Goal: Information Seeking & Learning: Learn about a topic

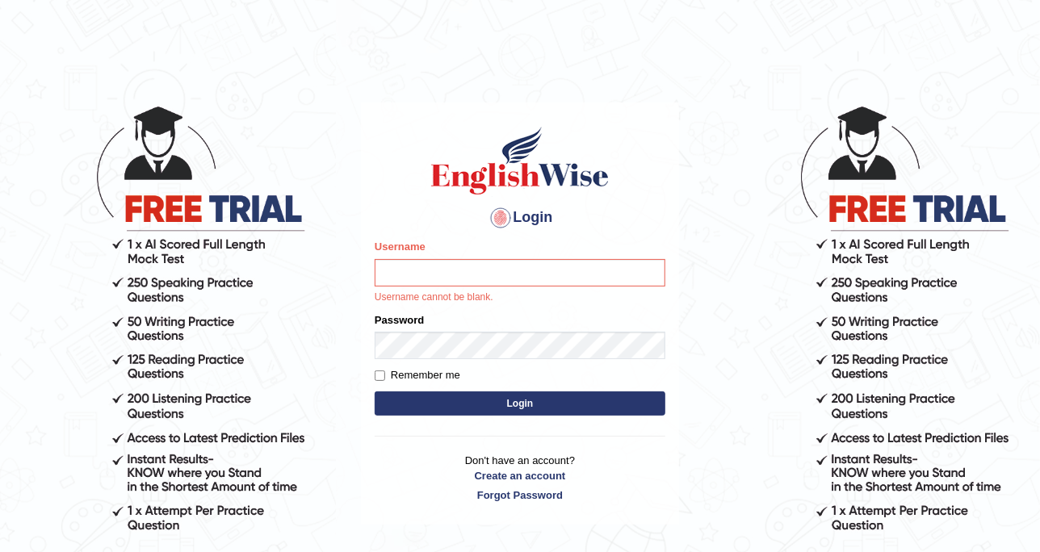
click at [590, 416] on form "Please fix the following errors: Username Username cannot be blank. Password Re…" at bounding box center [520, 329] width 291 height 181
click at [590, 406] on button "Login" at bounding box center [520, 404] width 291 height 24
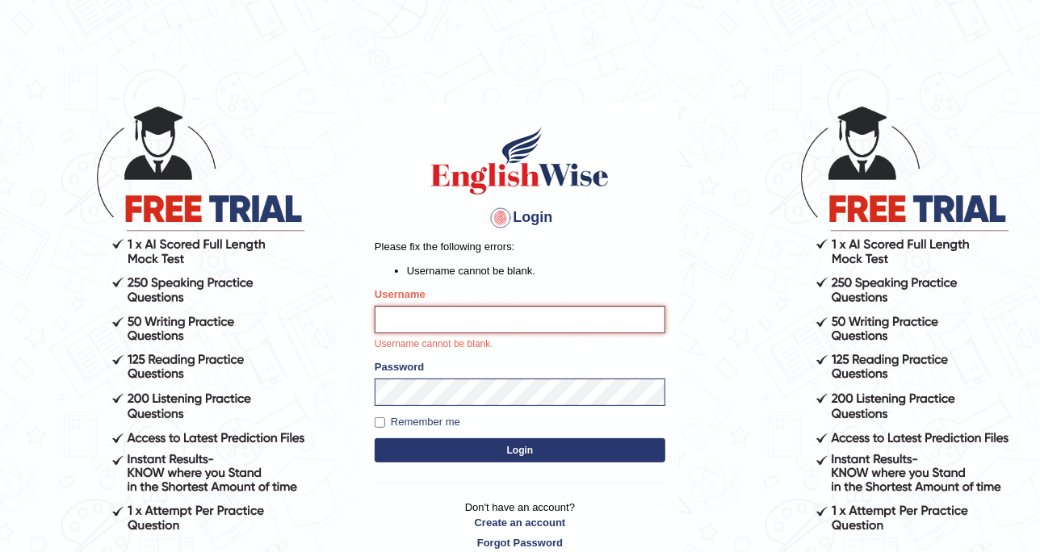
click at [493, 309] on input "Username" at bounding box center [520, 319] width 291 height 27
type input "DishaEw"
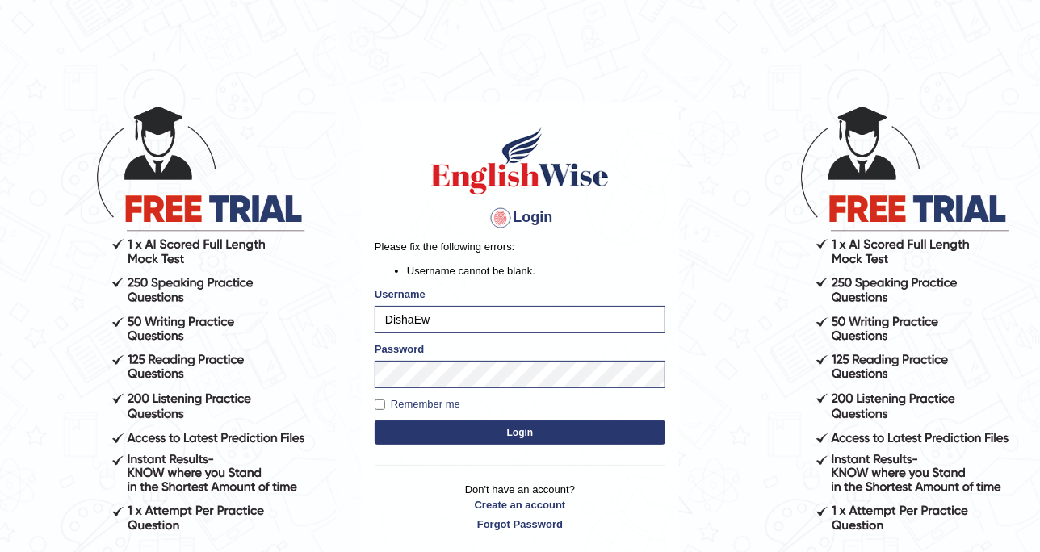
click at [574, 431] on button "Login" at bounding box center [520, 433] width 291 height 24
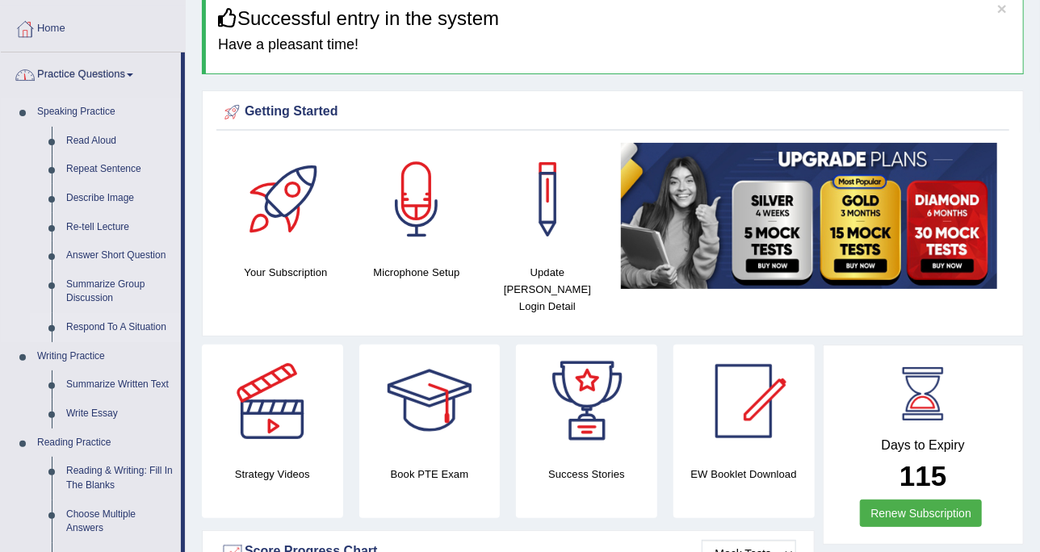
scroll to position [101, 0]
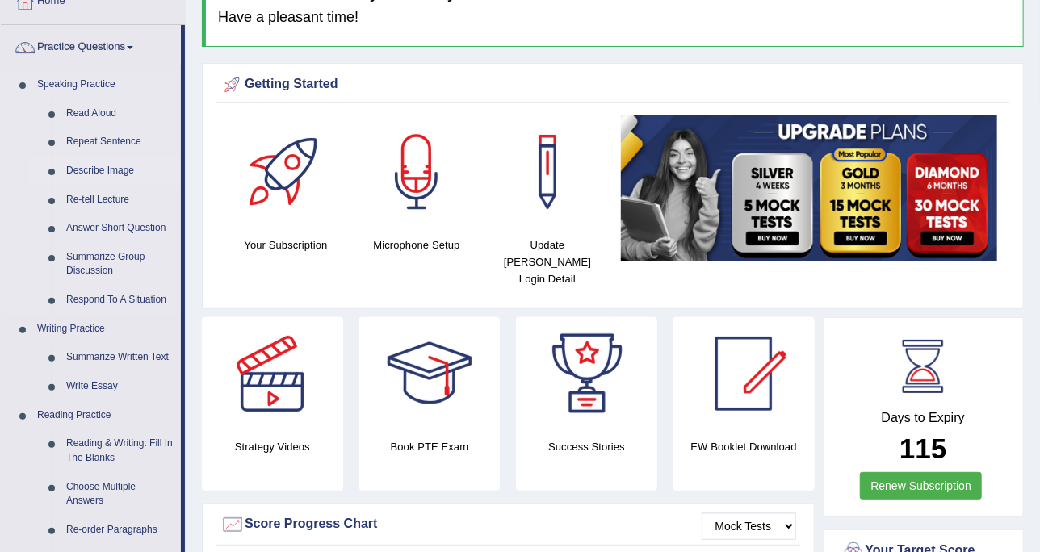
click at [107, 170] on link "Describe Image" at bounding box center [120, 171] width 122 height 29
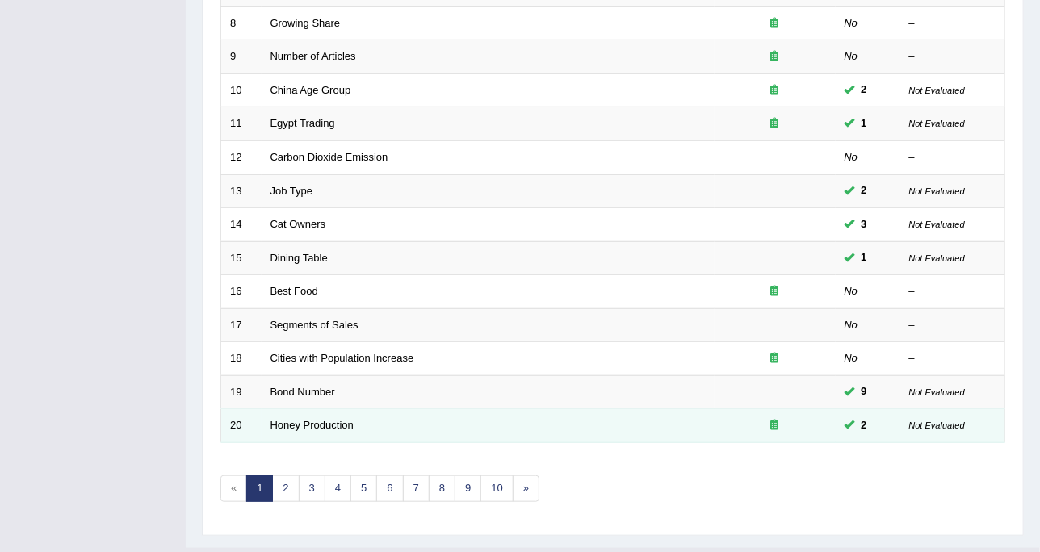
scroll to position [509, 0]
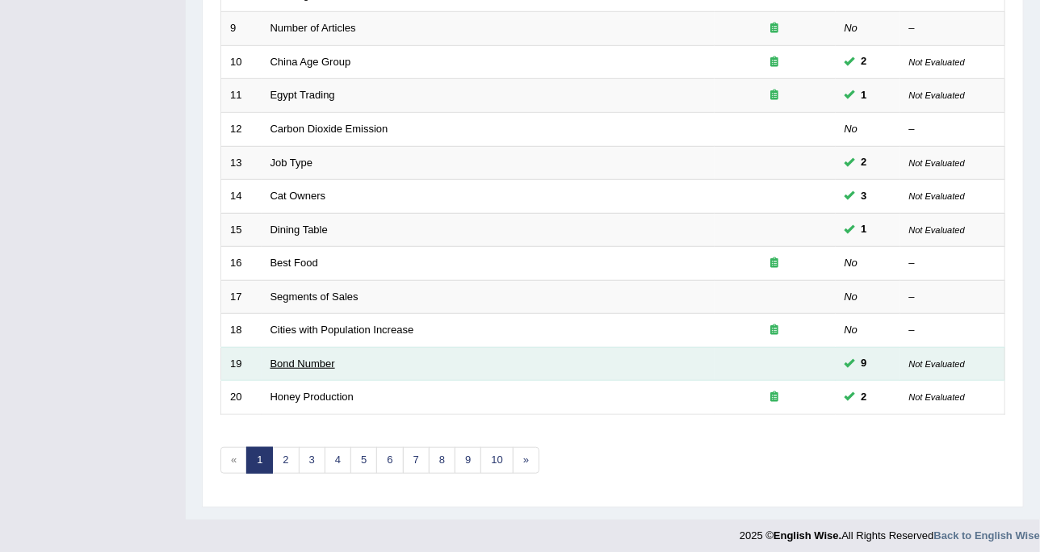
click at [310, 362] on link "Bond Number" at bounding box center [303, 364] width 65 height 12
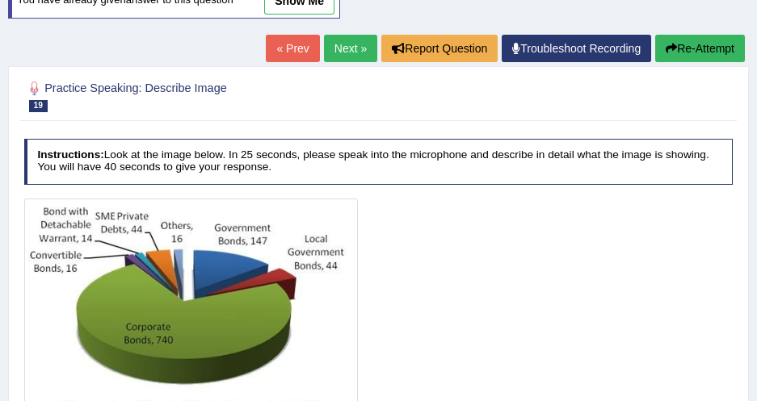
scroll to position [128, 0]
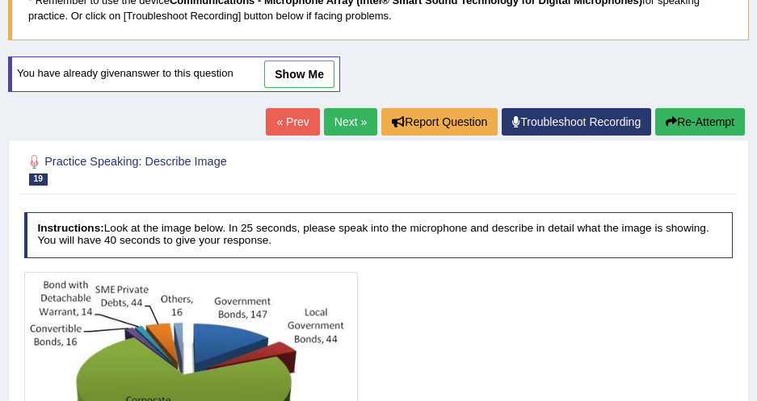
click at [304, 62] on link "show me" at bounding box center [299, 74] width 70 height 27
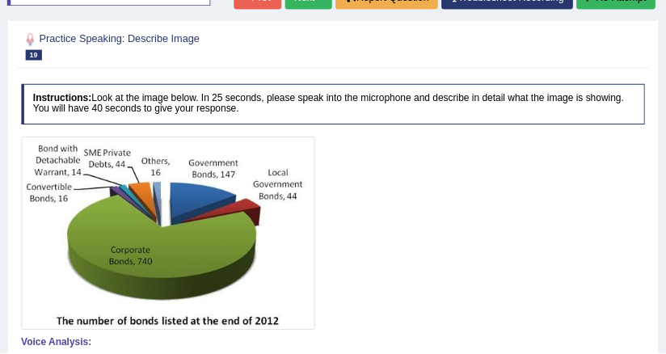
scroll to position [202, 0]
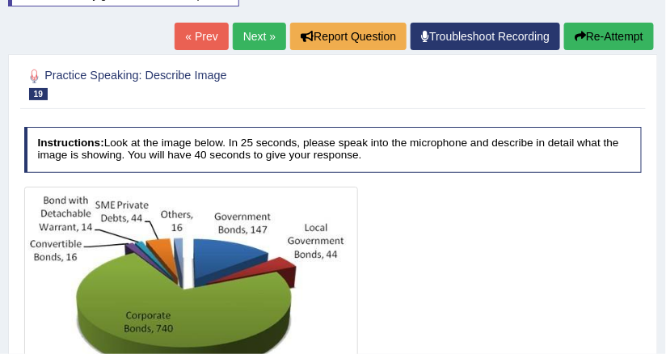
drag, startPoint x: 735, startPoint y: 0, endPoint x: 379, endPoint y: 296, distance: 462.9
click at [379, 296] on div at bounding box center [333, 297] width 618 height 220
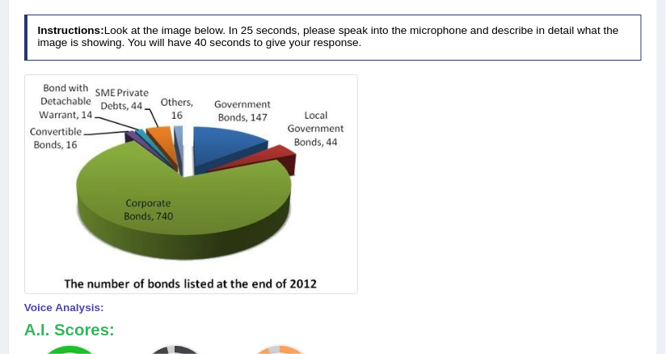
scroll to position [331, 0]
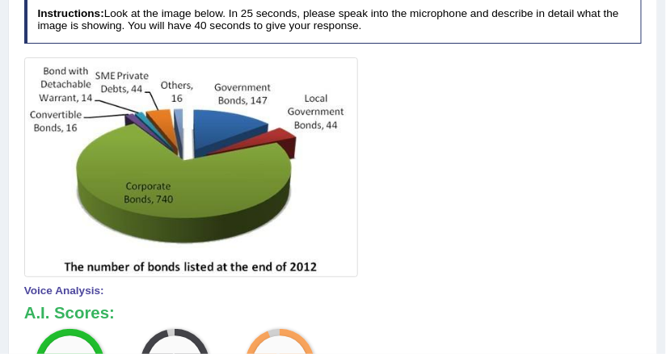
click at [509, 54] on div "Instructions: Look at the image below. In 25 seconds, please speak into the mic…" at bounding box center [332, 299] width 624 height 619
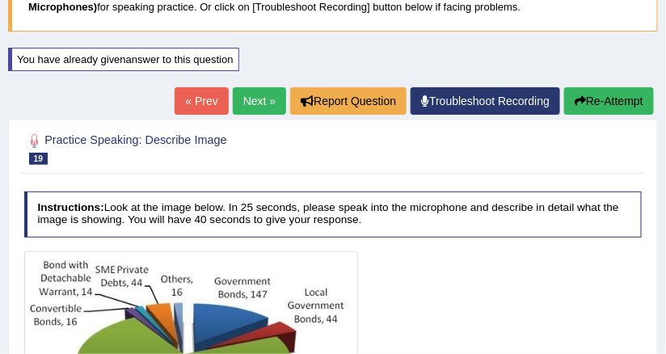
scroll to position [0, 0]
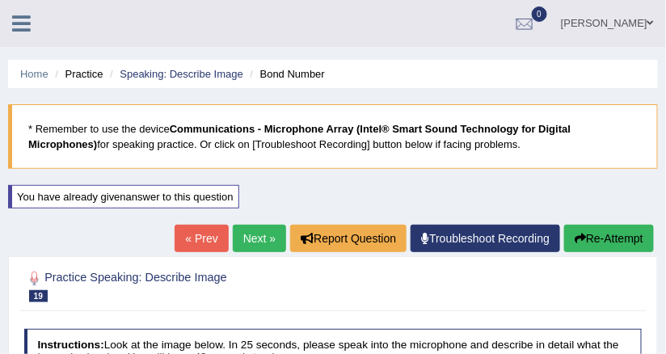
click at [147, 80] on li "Speaking: Describe Image" at bounding box center [174, 73] width 137 height 15
click at [153, 71] on link "Speaking: Describe Image" at bounding box center [181, 74] width 123 height 12
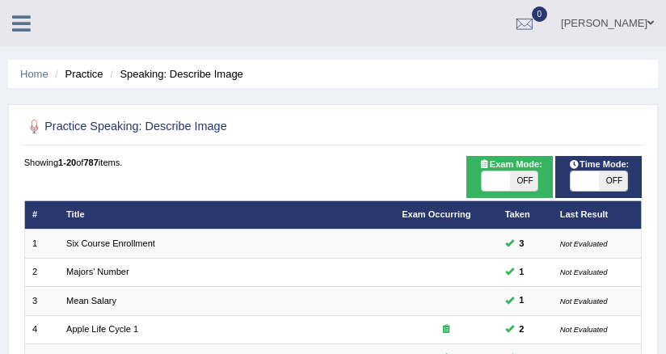
scroll to position [576, 0]
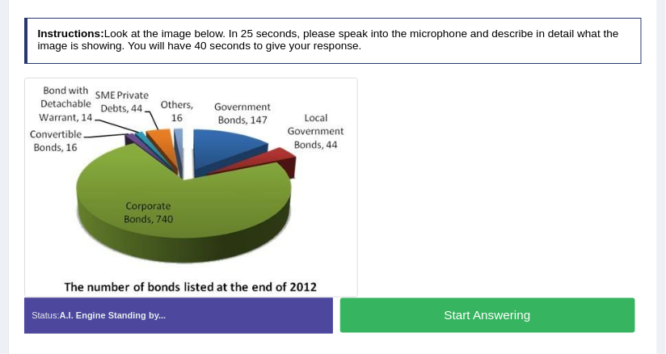
scroll to position [194, 0]
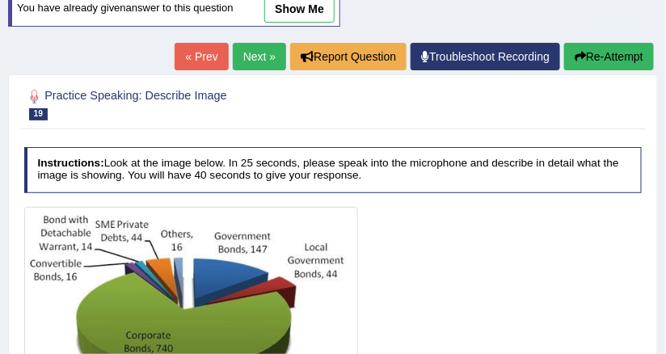
click at [612, 56] on button "Re-Attempt" at bounding box center [609, 56] width 90 height 27
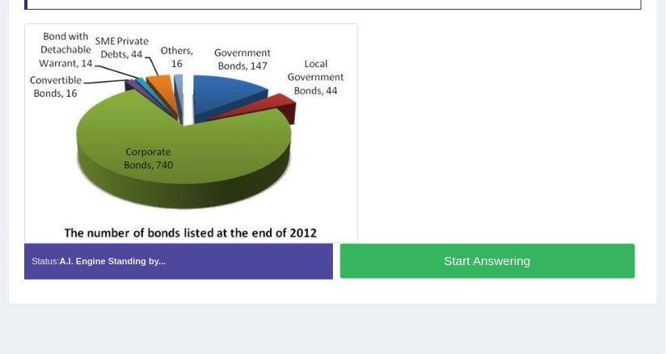
click at [389, 247] on button "Start Answering" at bounding box center [487, 261] width 295 height 35
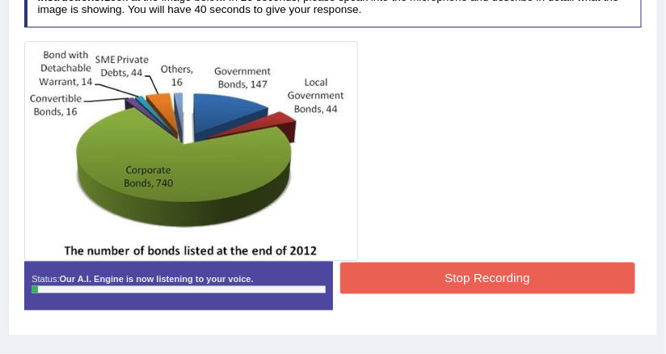
scroll to position [301, 0]
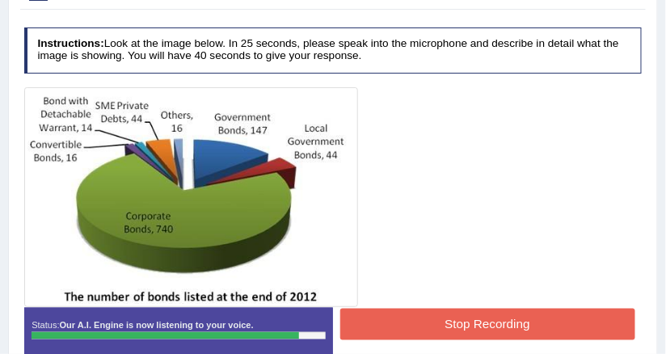
click at [438, 317] on button "Stop Recording" at bounding box center [487, 325] width 295 height 32
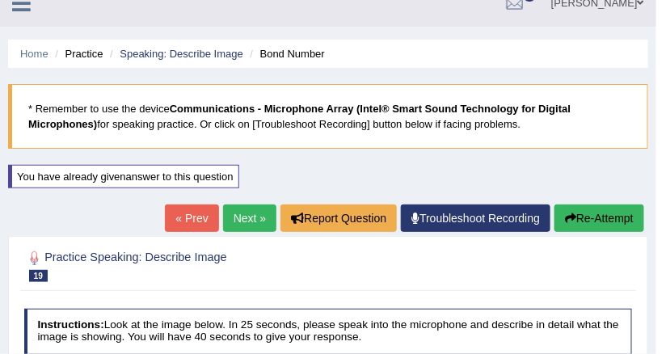
scroll to position [0, 0]
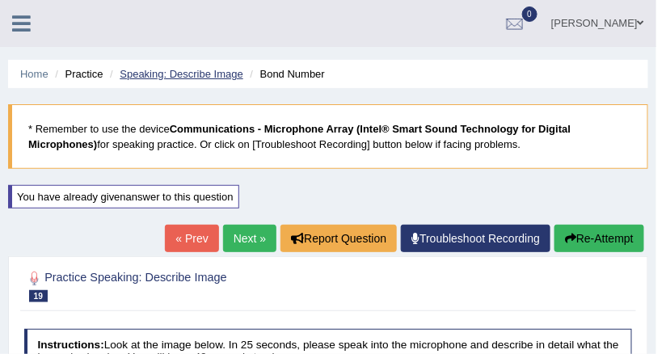
click at [231, 68] on link "Speaking: Describe Image" at bounding box center [181, 74] width 123 height 12
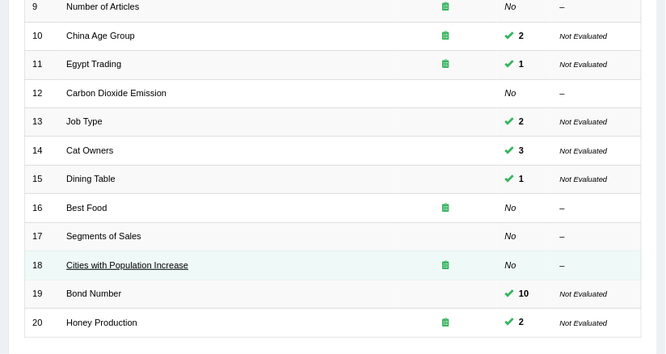
scroll to position [576, 0]
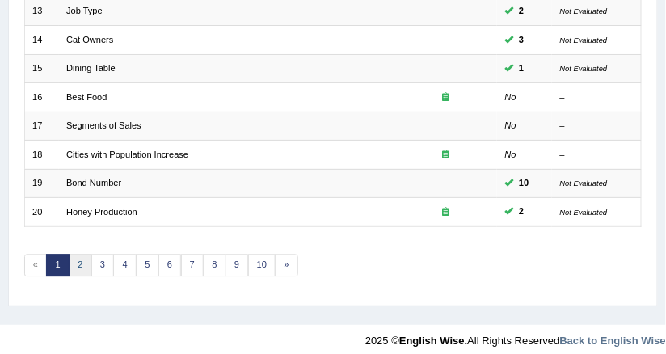
click at [83, 254] on link "2" at bounding box center [80, 265] width 23 height 23
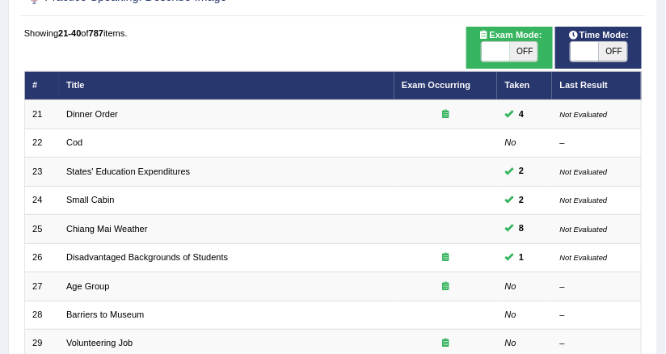
scroll to position [258, 0]
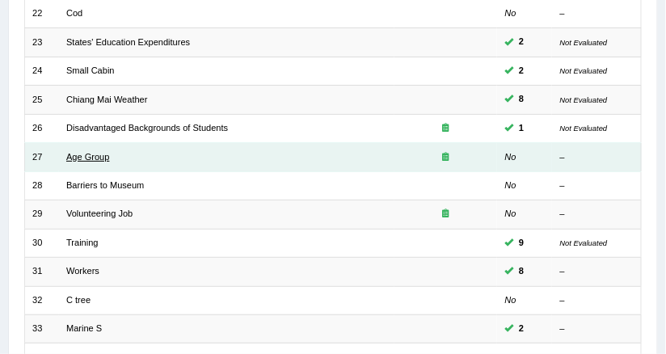
click at [96, 158] on link "Age Group" at bounding box center [87, 157] width 43 height 10
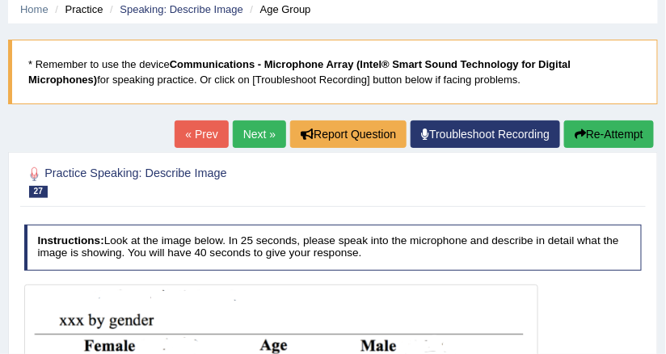
click at [266, 128] on link "Next »" at bounding box center [259, 133] width 53 height 27
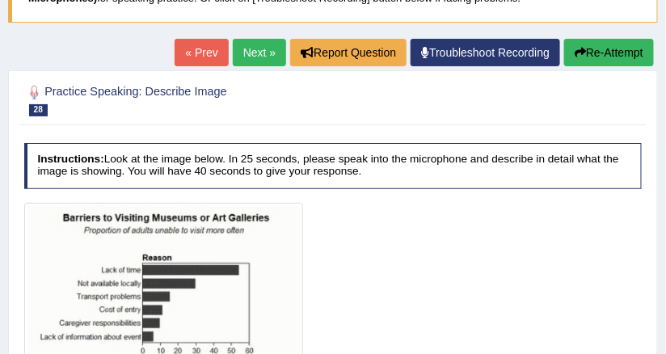
scroll to position [65, 0]
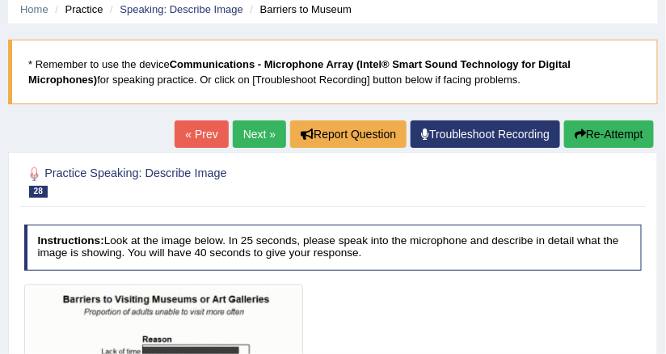
click at [243, 126] on link "Next »" at bounding box center [259, 133] width 53 height 27
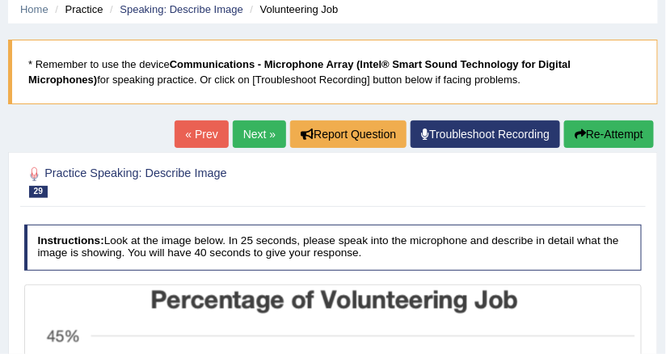
click at [243, 143] on link "Next »" at bounding box center [259, 133] width 53 height 27
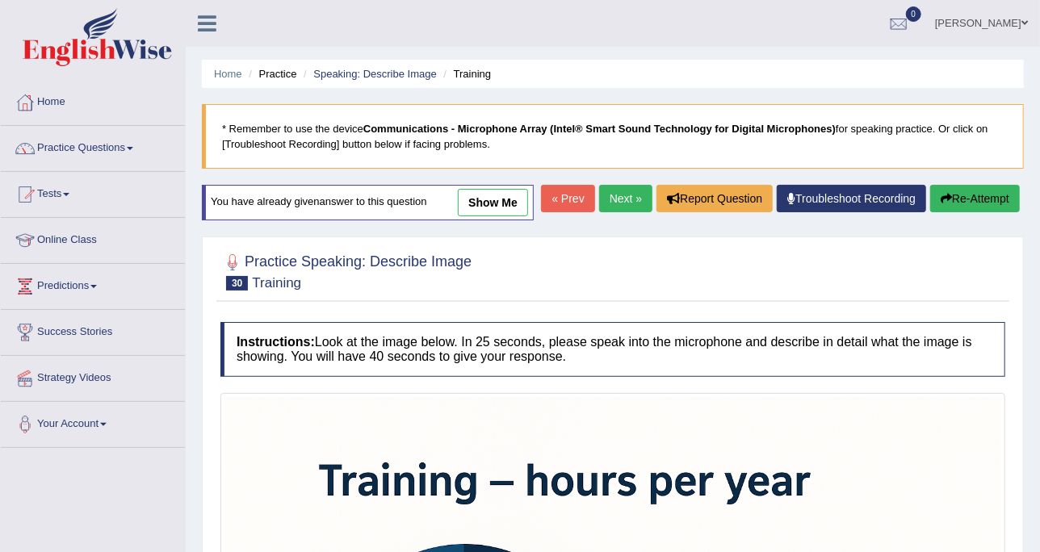
click at [487, 214] on link "show me" at bounding box center [493, 202] width 70 height 27
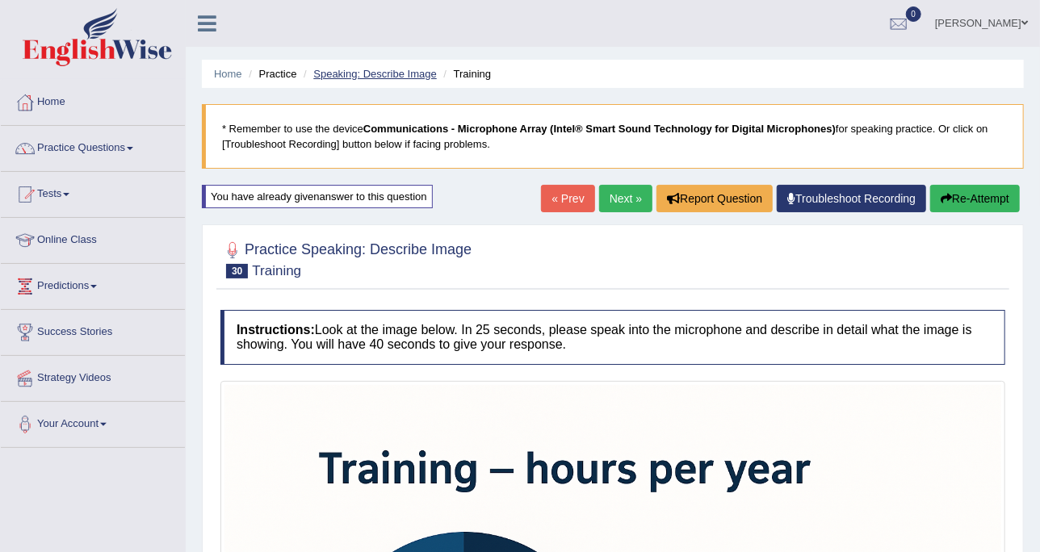
click at [381, 82] on ul "Home Practice Speaking: Describe Image Training" at bounding box center [613, 74] width 822 height 28
click at [384, 76] on link "Speaking: Describe Image" at bounding box center [374, 74] width 123 height 12
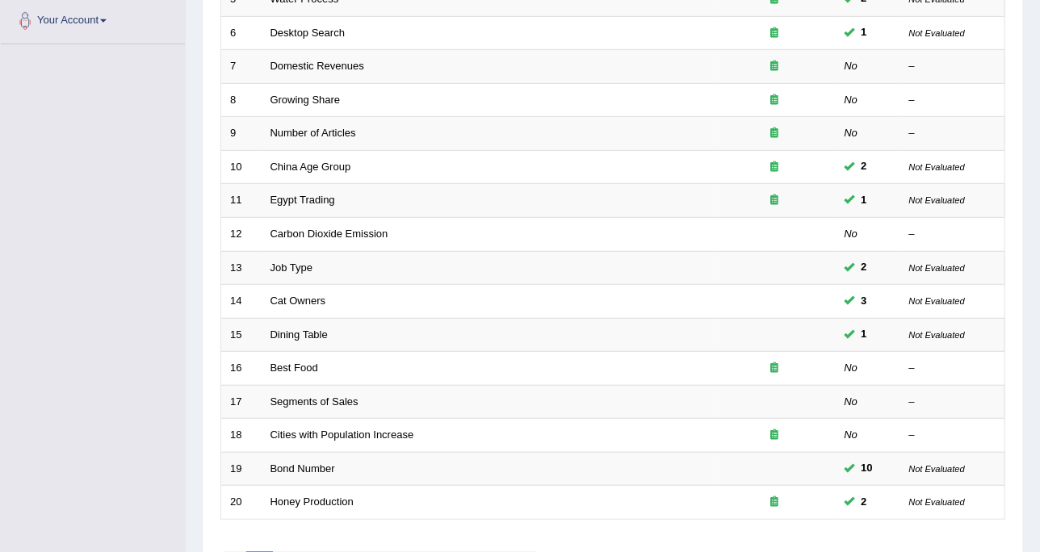
scroll to position [509, 0]
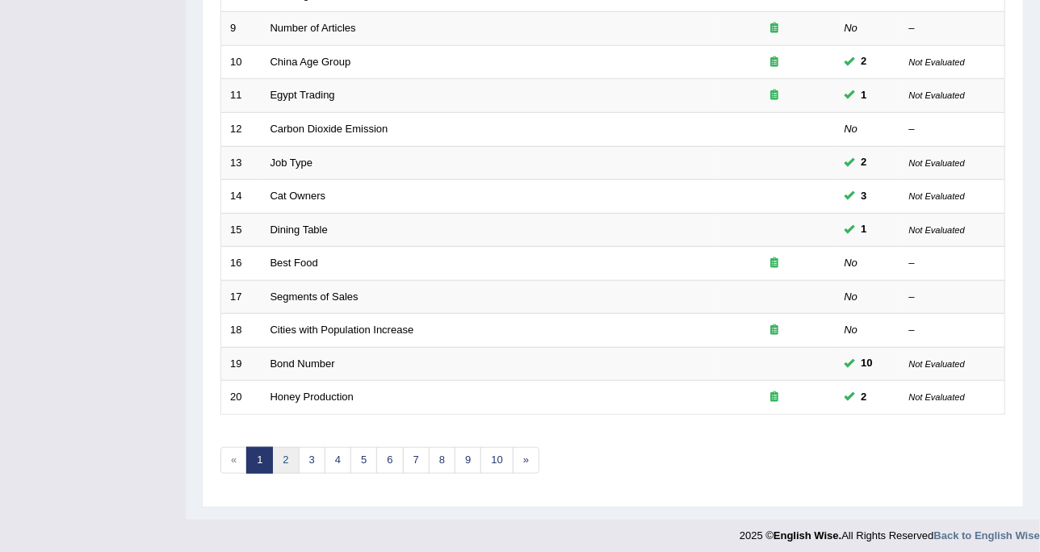
click at [287, 451] on link "2" at bounding box center [285, 460] width 27 height 27
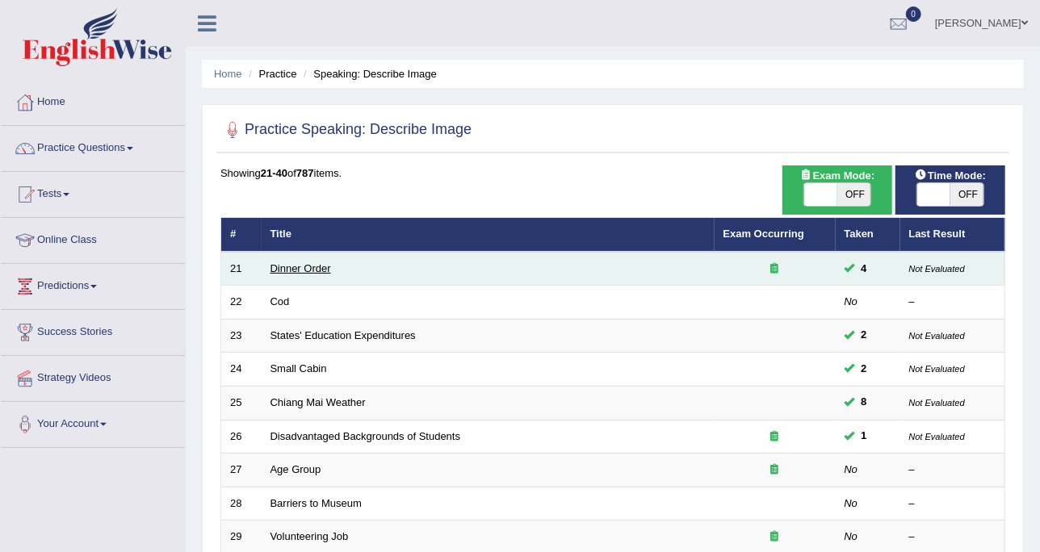
click at [313, 267] on link "Dinner Order" at bounding box center [301, 269] width 61 height 12
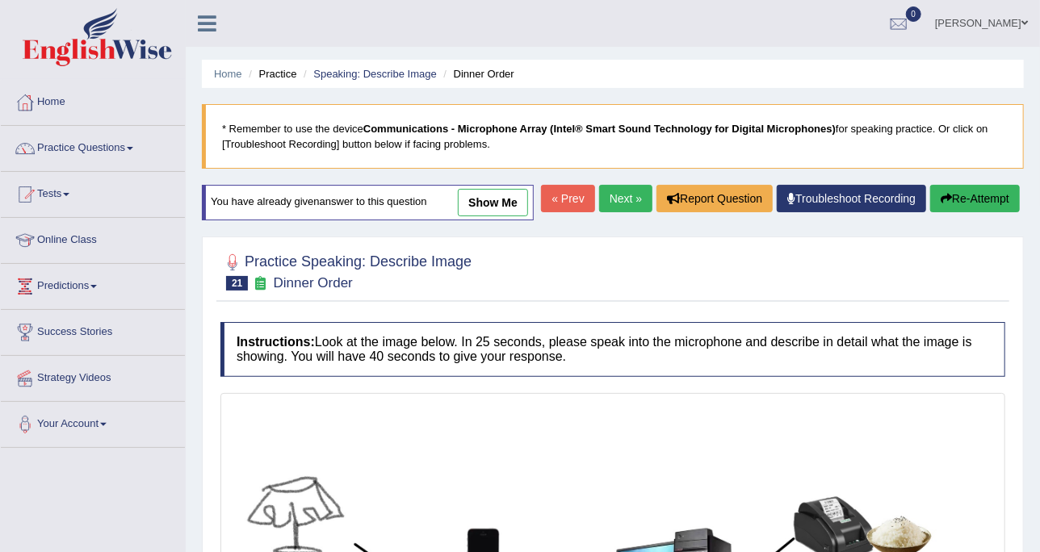
click at [522, 190] on link "show me" at bounding box center [493, 202] width 70 height 27
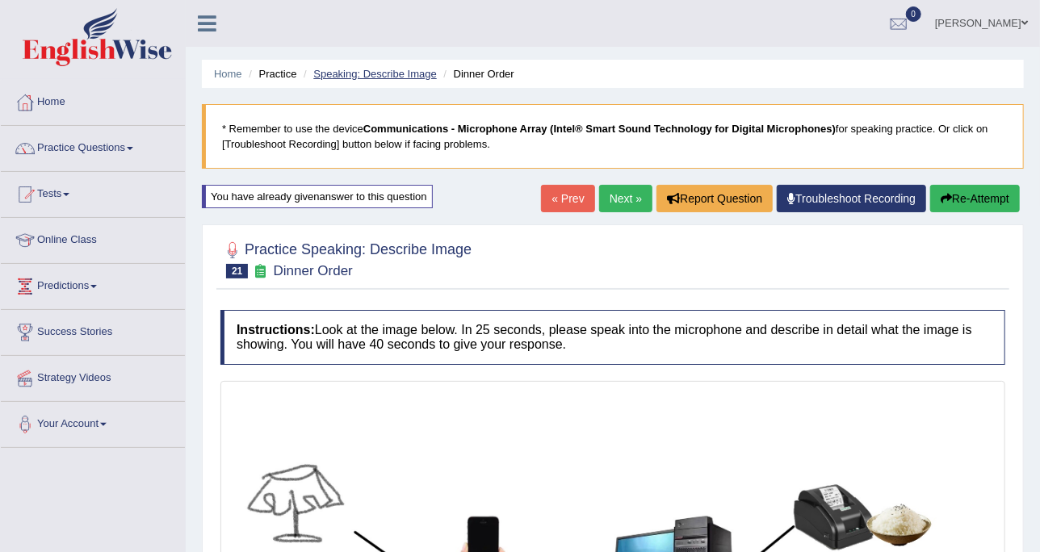
click at [396, 78] on link "Speaking: Describe Image" at bounding box center [374, 74] width 123 height 12
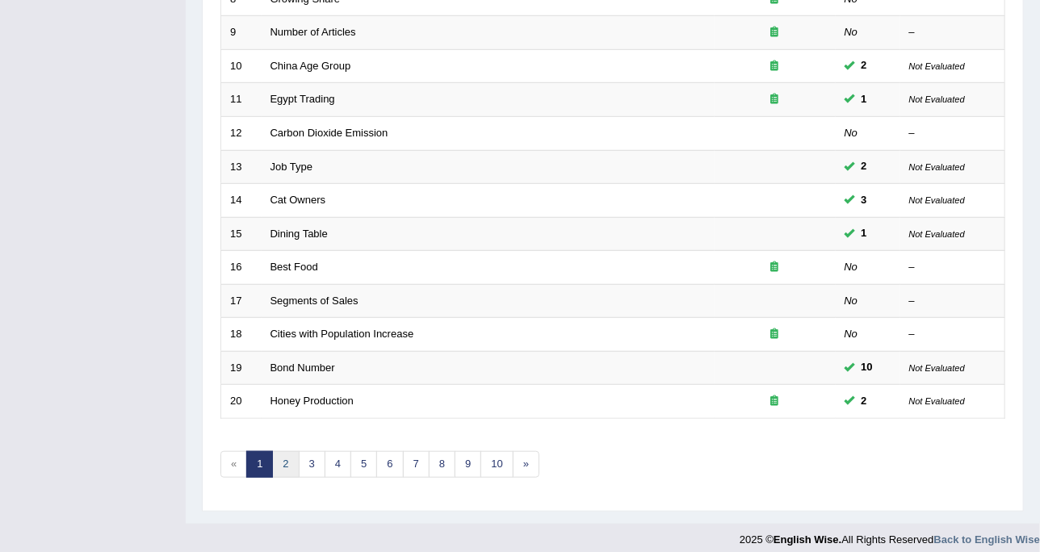
click at [287, 454] on link "2" at bounding box center [285, 465] width 27 height 27
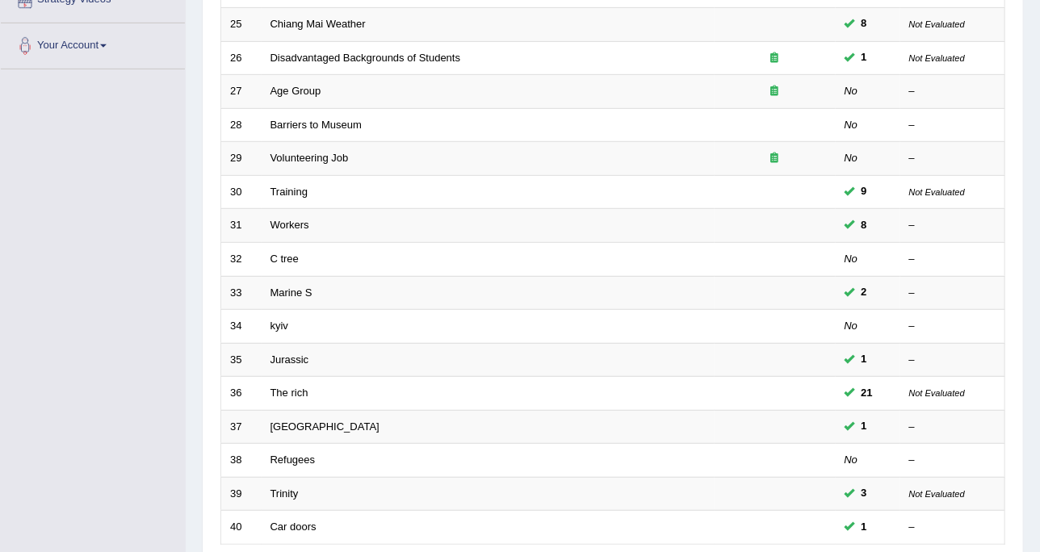
scroll to position [509, 0]
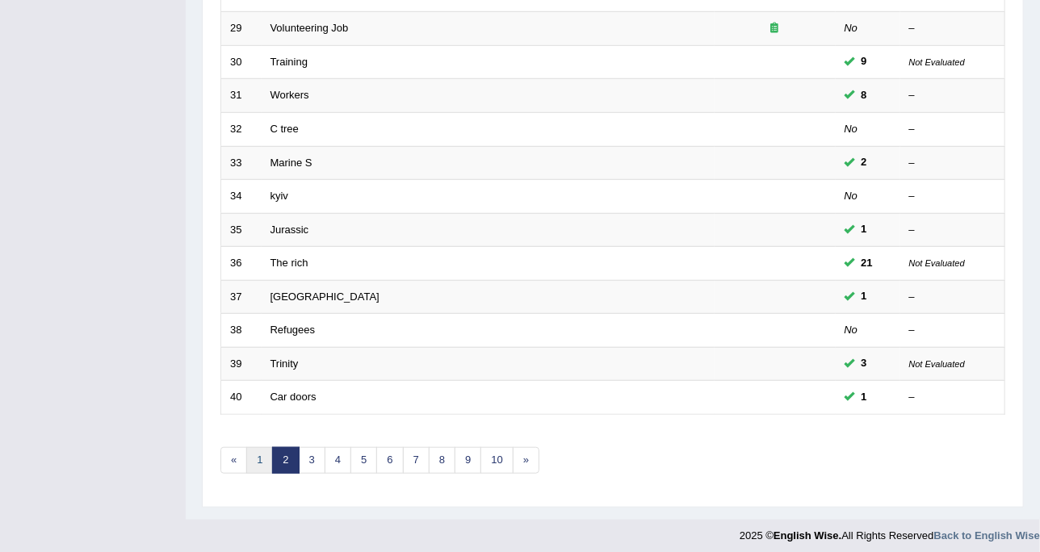
click at [259, 447] on link "1" at bounding box center [259, 460] width 27 height 27
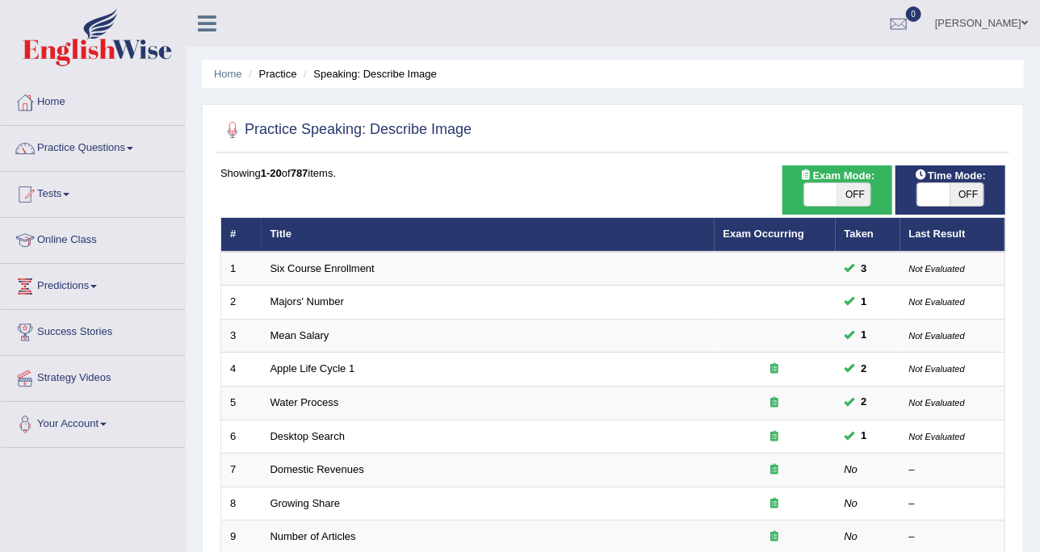
click at [317, 364] on link "Apple Life Cycle 1" at bounding box center [313, 369] width 85 height 12
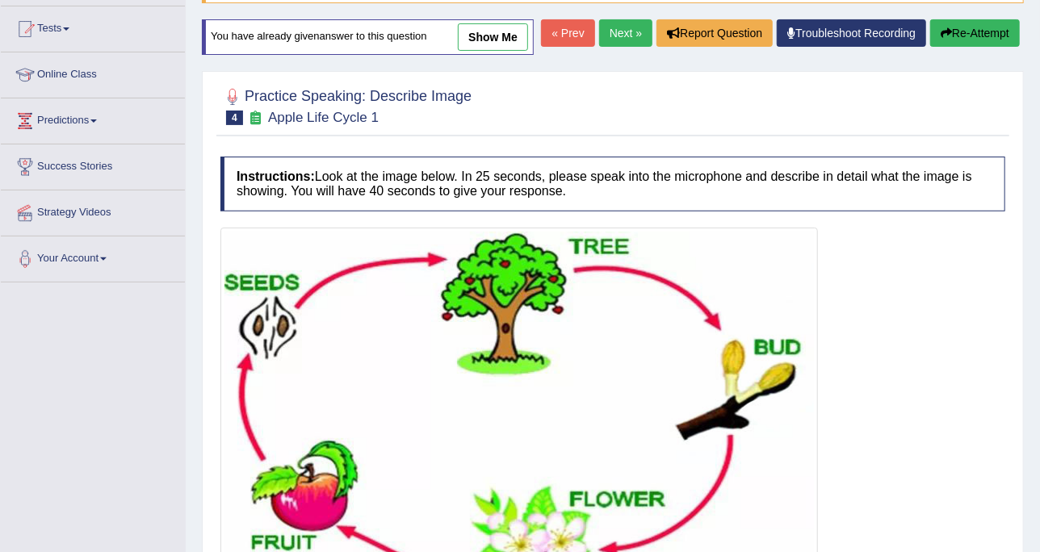
scroll to position [30, 0]
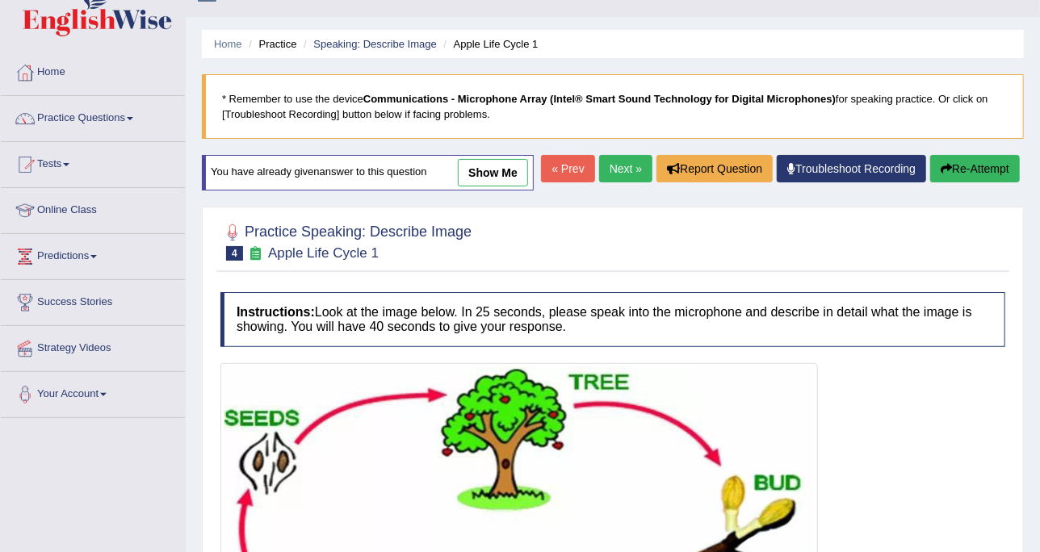
click at [502, 176] on link "show me" at bounding box center [493, 172] width 70 height 27
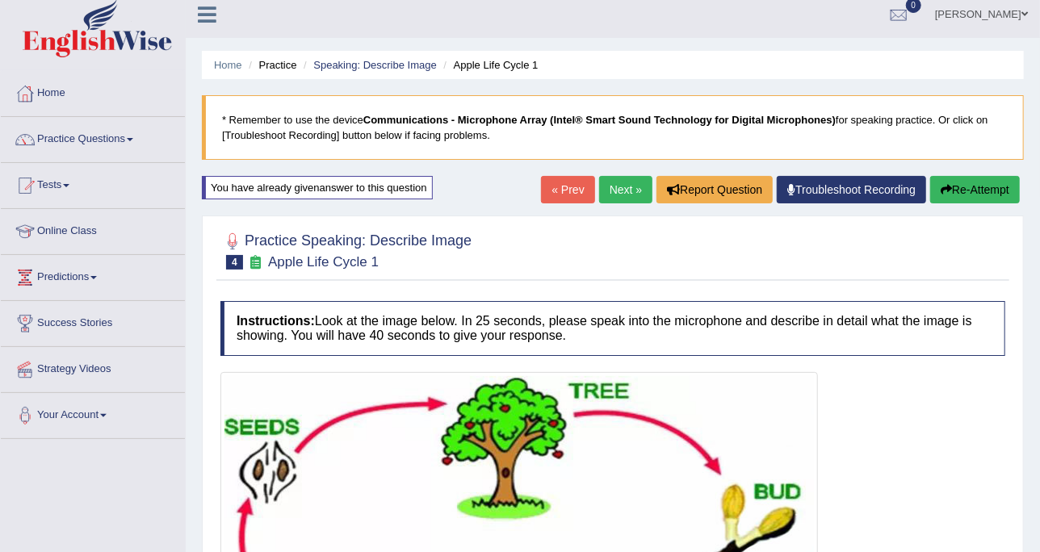
scroll to position [0, 0]
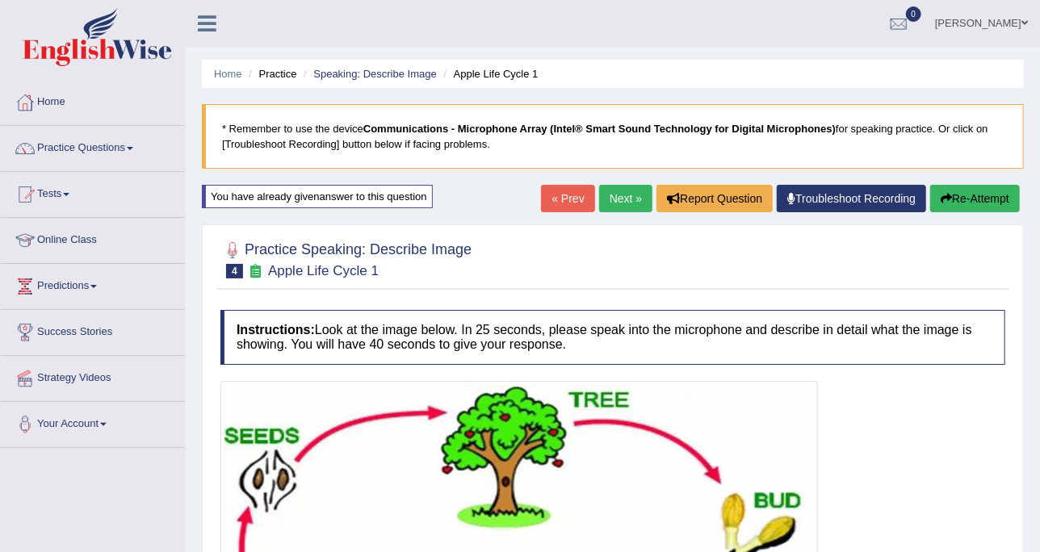
click at [630, 201] on link "Next »" at bounding box center [625, 198] width 53 height 27
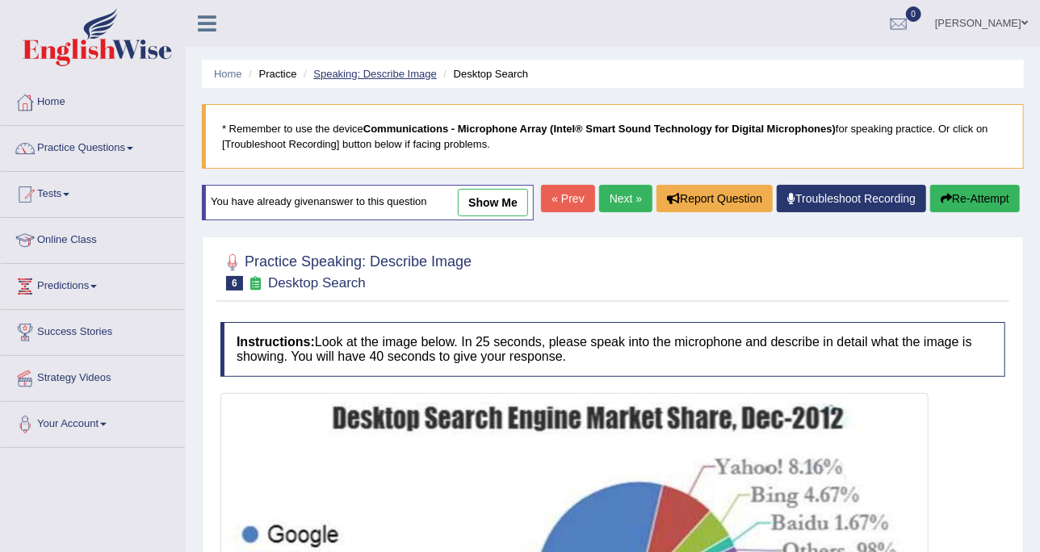
click at [354, 74] on link "Speaking: Describe Image" at bounding box center [374, 74] width 123 height 12
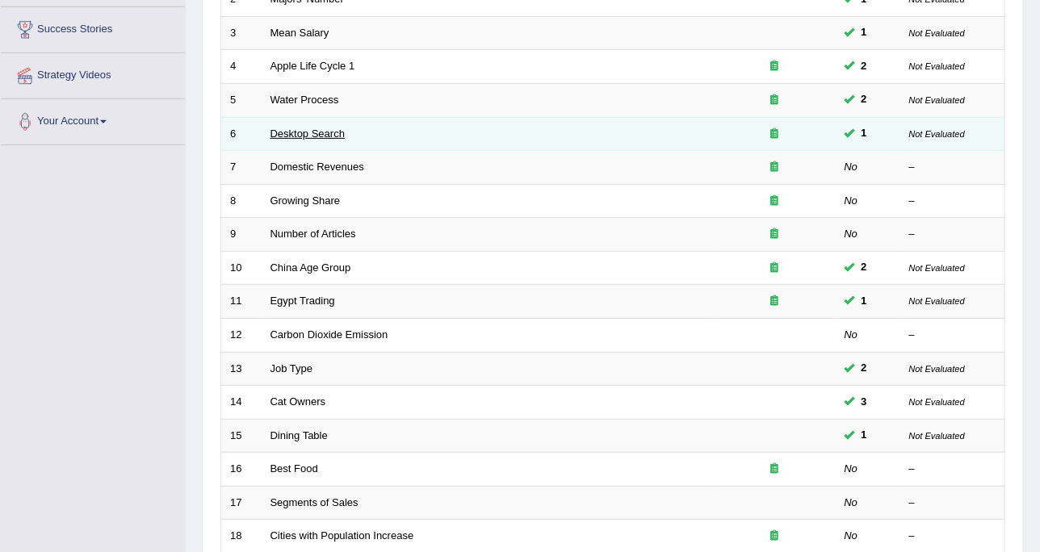
click at [325, 132] on link "Desktop Search" at bounding box center [308, 134] width 75 height 12
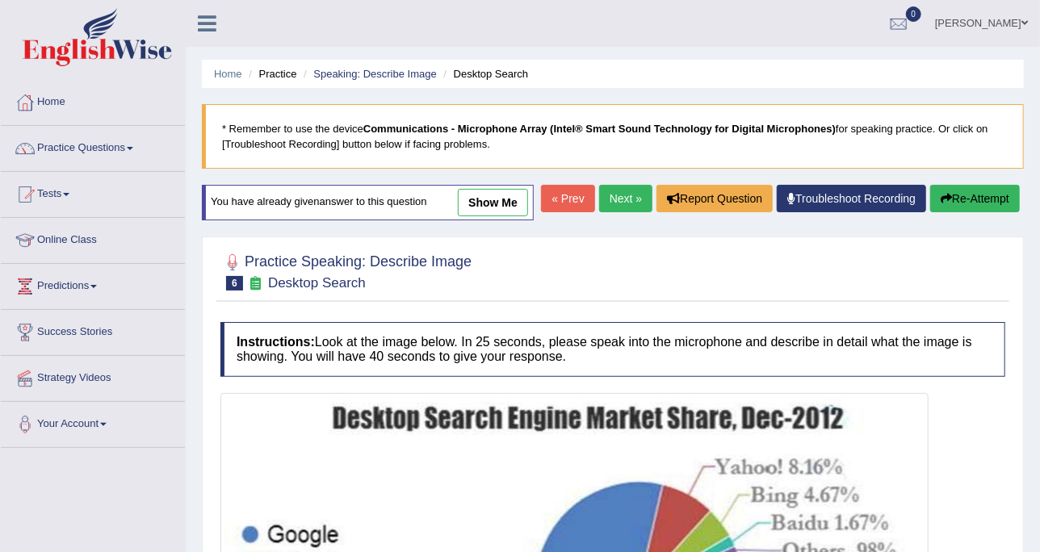
click at [605, 190] on link "Next »" at bounding box center [625, 198] width 53 height 27
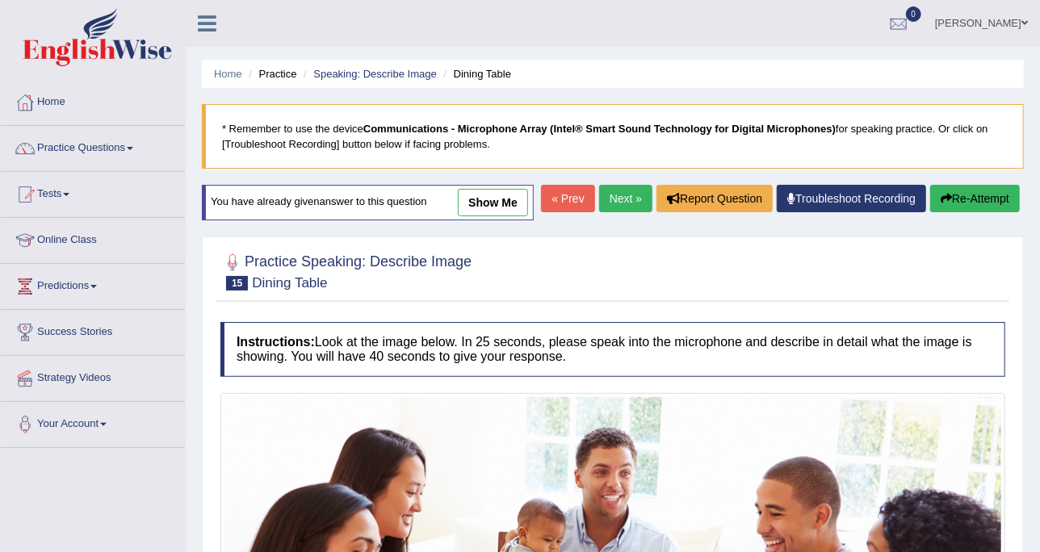
click at [516, 210] on link "show me" at bounding box center [493, 202] width 70 height 27
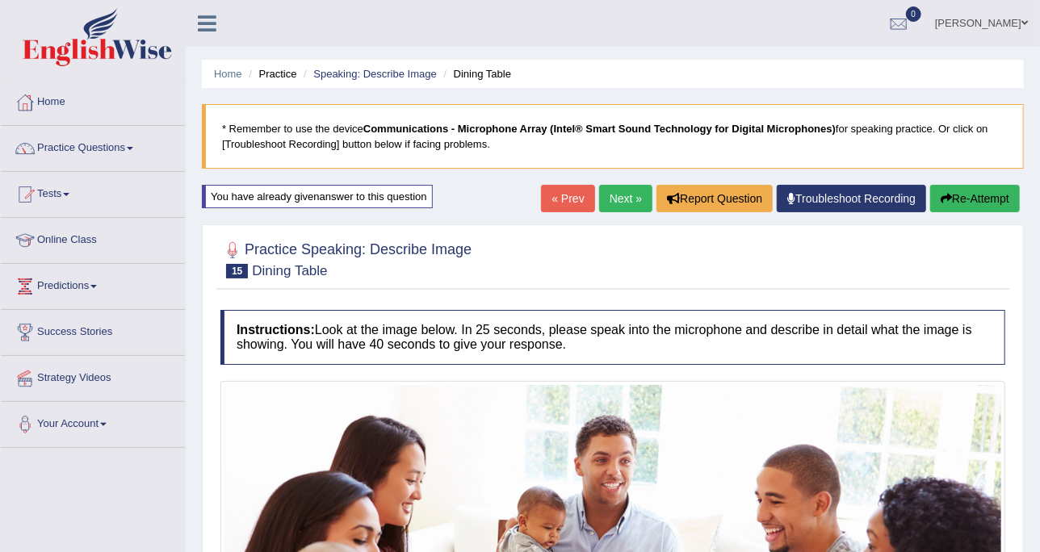
click at [626, 200] on link "Next »" at bounding box center [625, 198] width 53 height 27
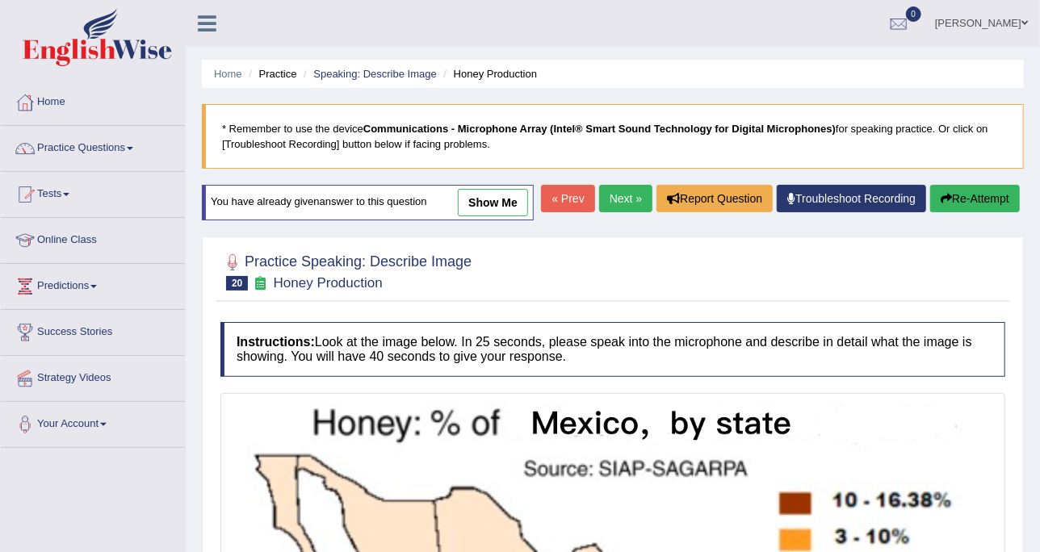
click at [626, 200] on link "Next »" at bounding box center [625, 198] width 53 height 27
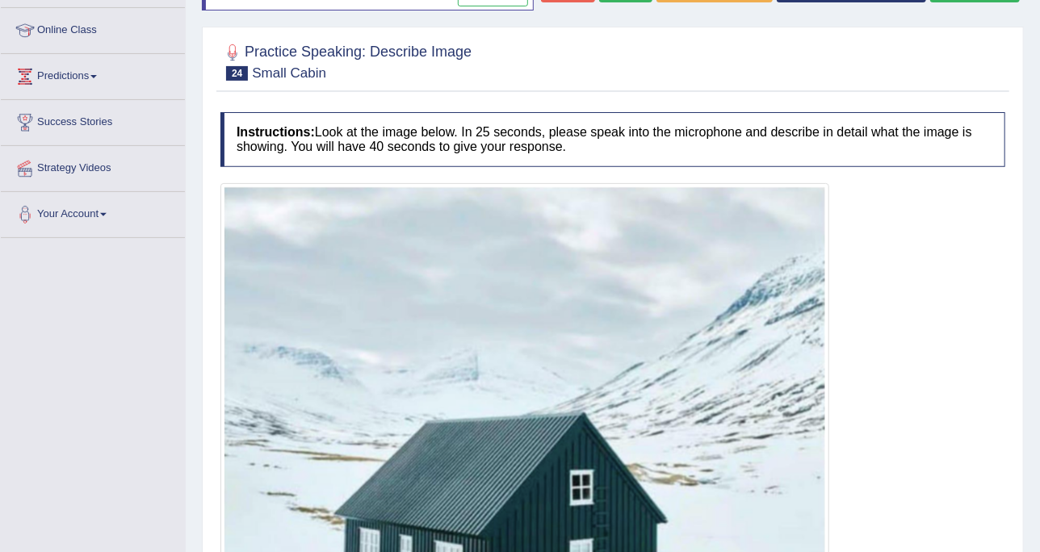
scroll to position [8, 0]
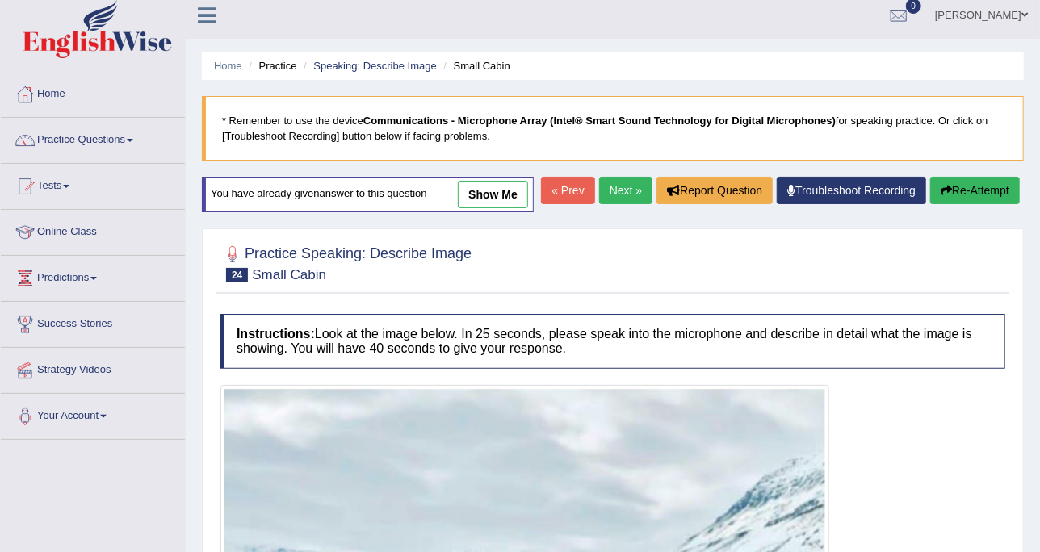
click at [485, 191] on link "show me" at bounding box center [493, 194] width 70 height 27
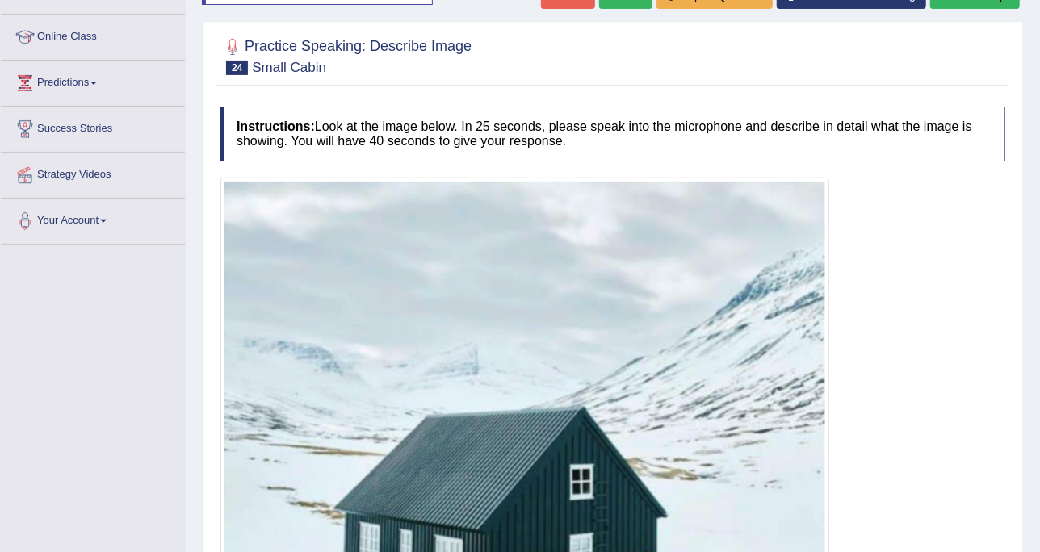
scroll to position [110, 0]
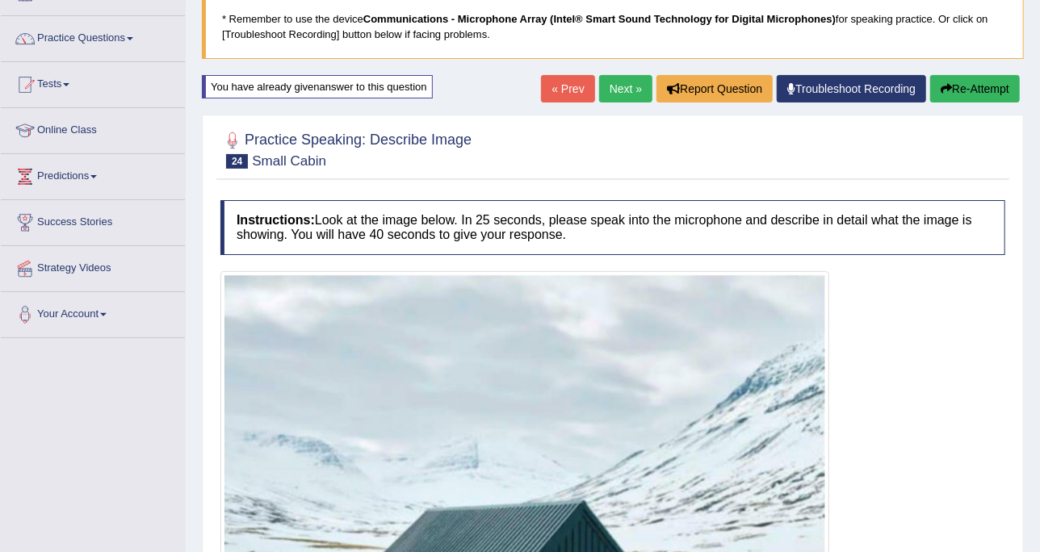
click at [629, 90] on link "Next »" at bounding box center [625, 88] width 53 height 27
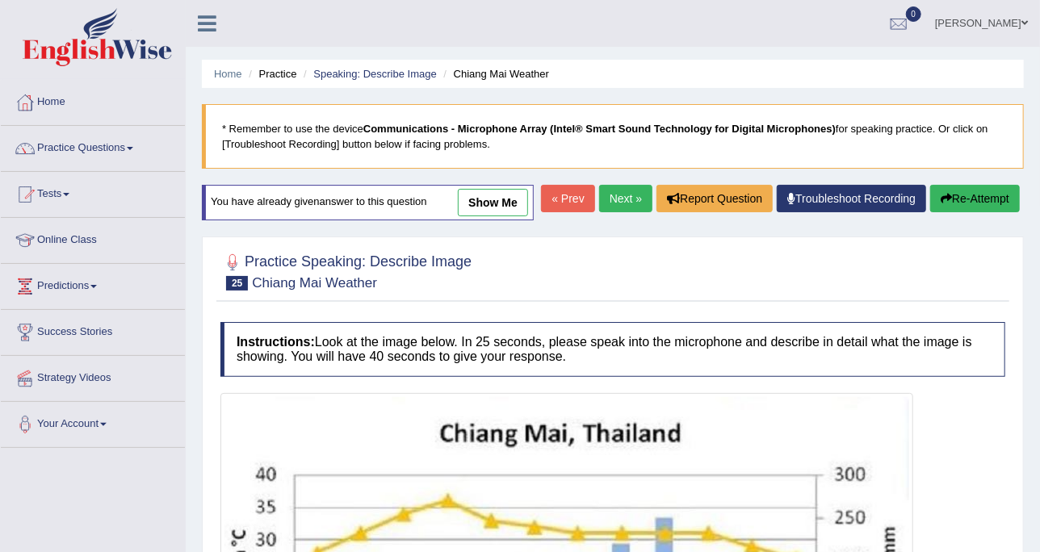
click at [623, 204] on link "Next »" at bounding box center [625, 198] width 53 height 27
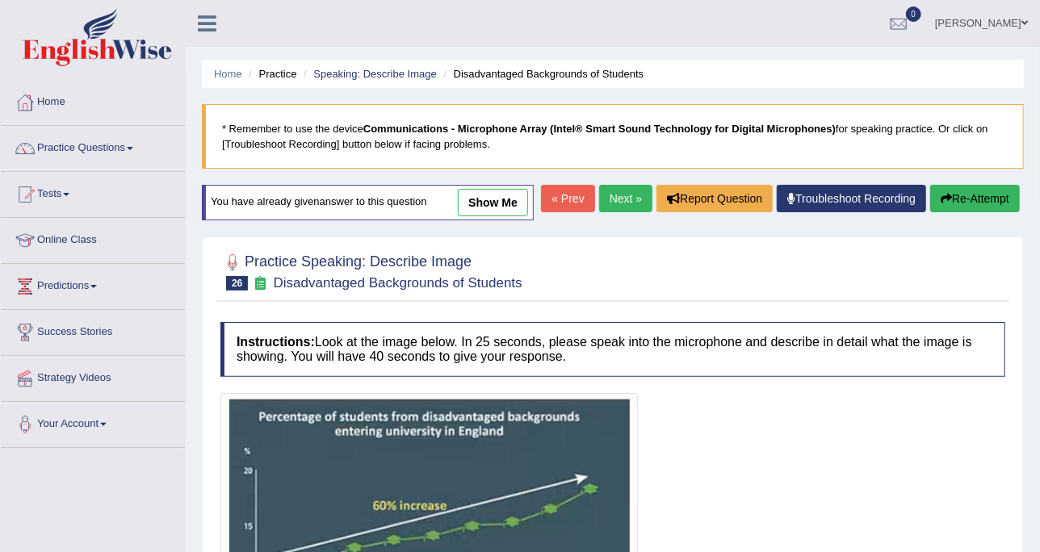
click at [623, 204] on link "Next »" at bounding box center [625, 198] width 53 height 27
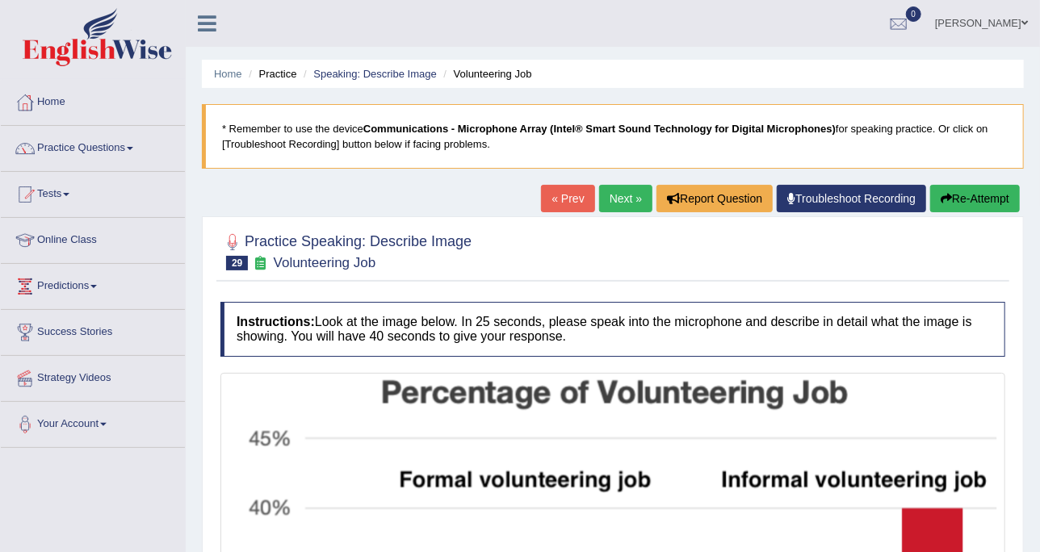
click at [623, 204] on link "Next »" at bounding box center [625, 198] width 53 height 27
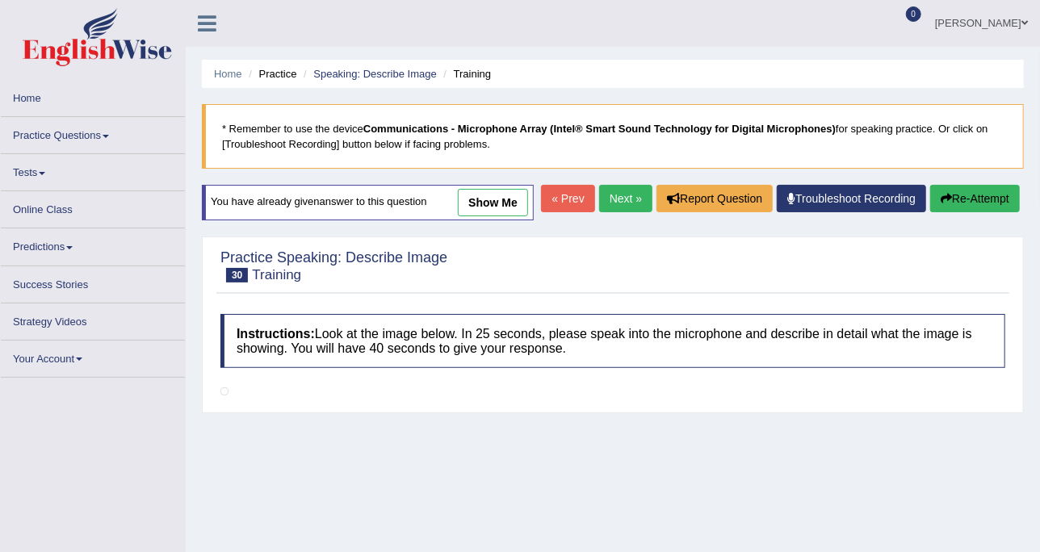
click at [623, 204] on link "Next »" at bounding box center [625, 198] width 53 height 27
click at [406, 77] on link "Speaking: Describe Image" at bounding box center [374, 74] width 123 height 12
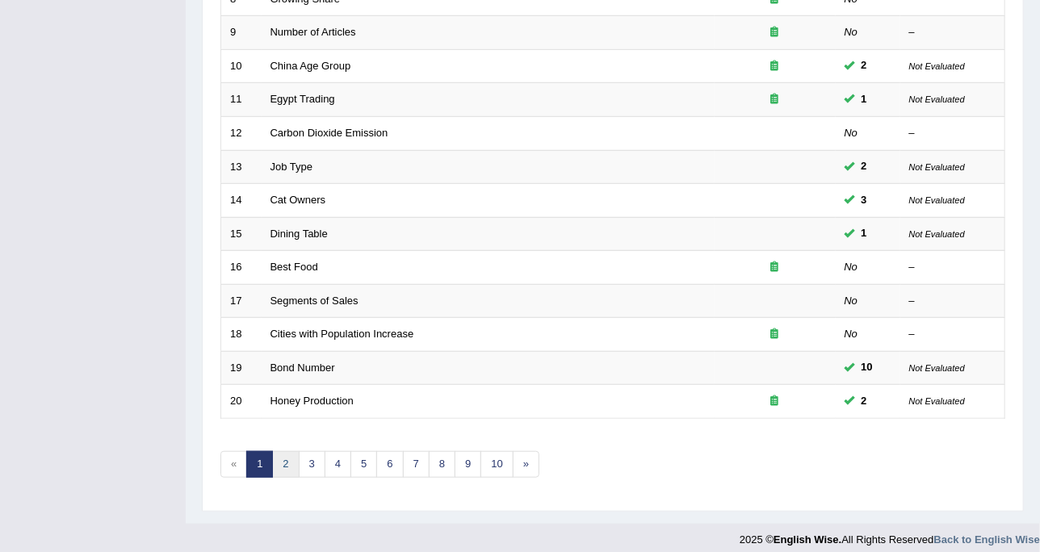
click at [288, 452] on link "2" at bounding box center [285, 465] width 27 height 27
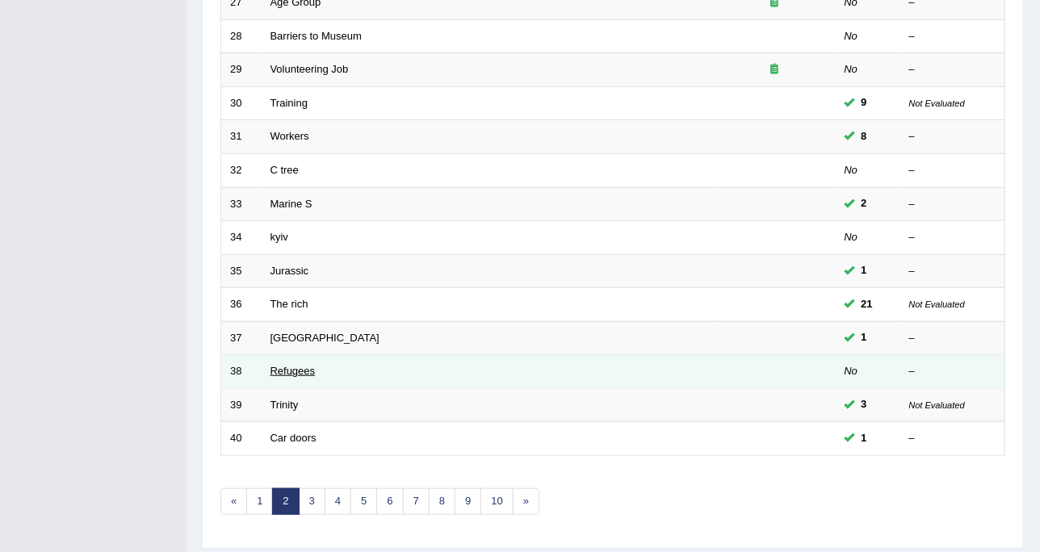
scroll to position [505, 0]
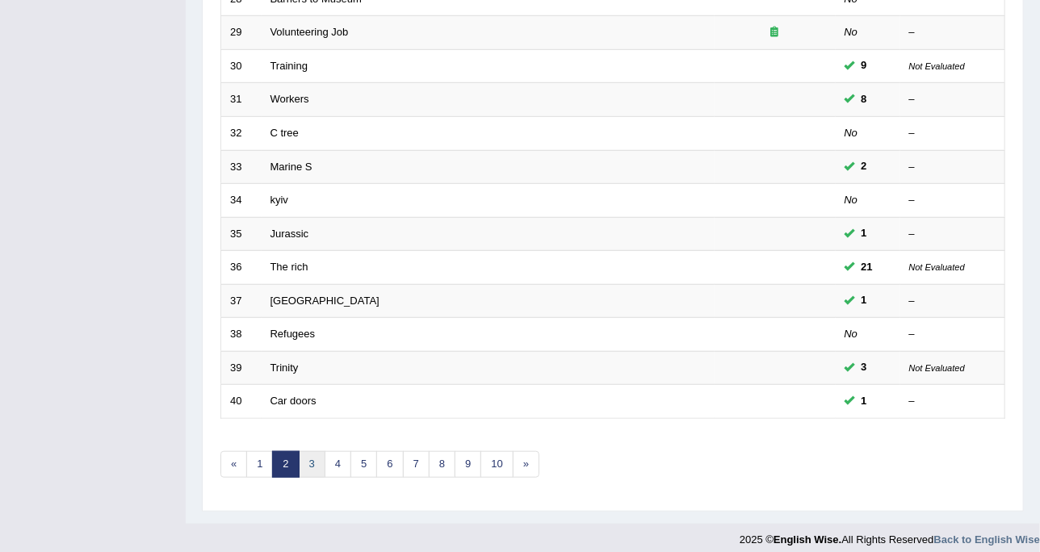
click at [307, 456] on link "3" at bounding box center [312, 465] width 27 height 27
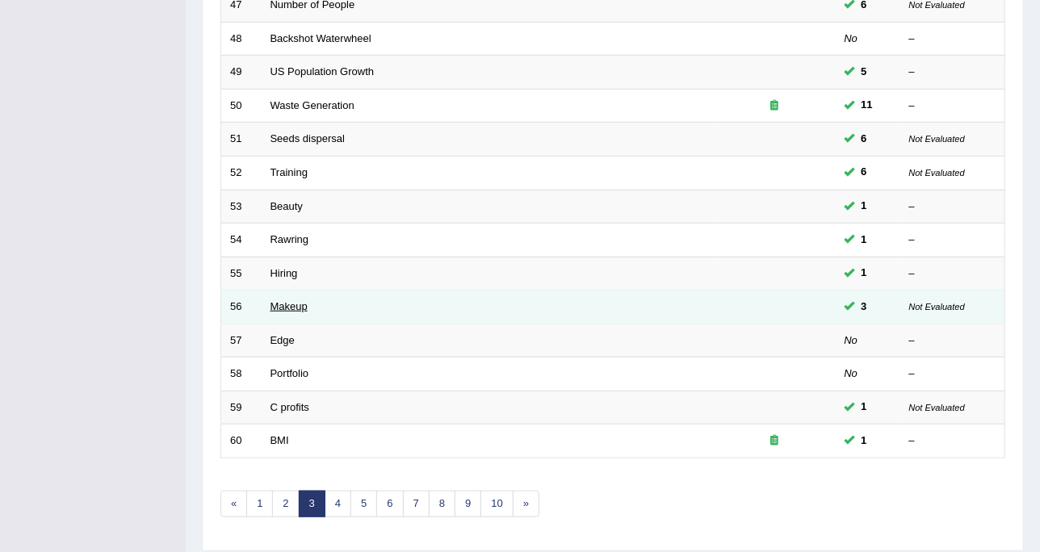
scroll to position [505, 0]
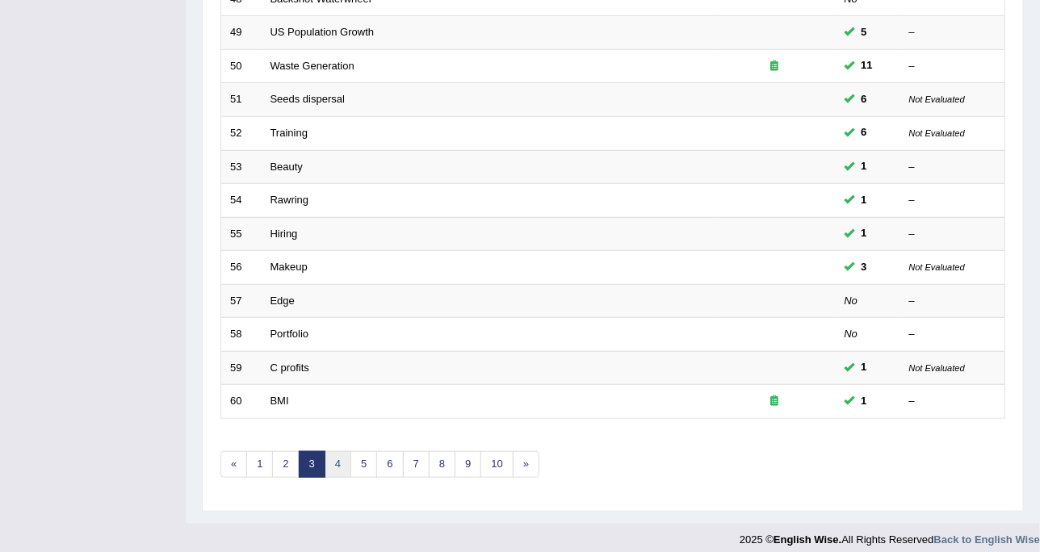
click at [342, 461] on link "4" at bounding box center [338, 465] width 27 height 27
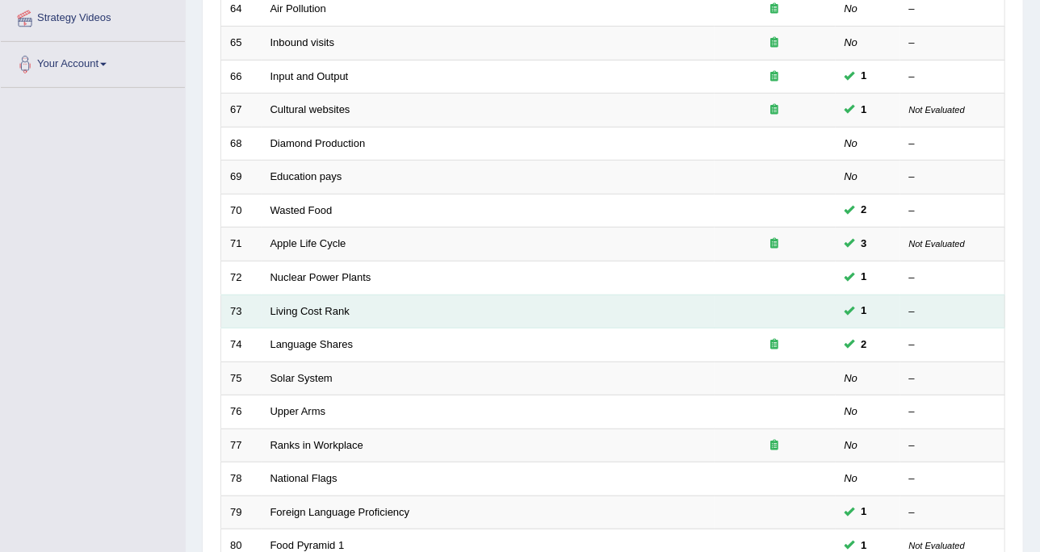
scroll to position [505, 0]
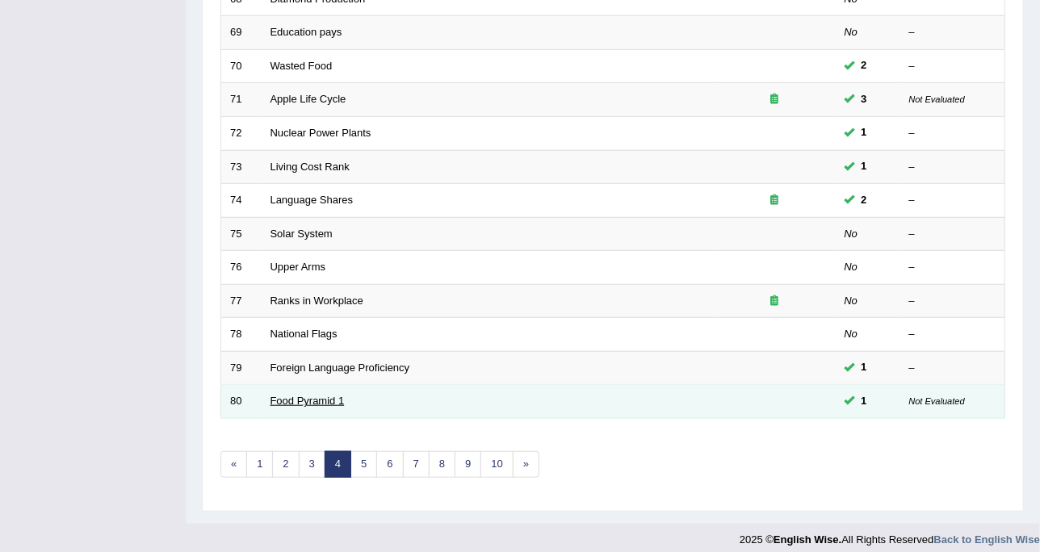
click at [328, 398] on link "Food Pyramid 1" at bounding box center [308, 401] width 74 height 12
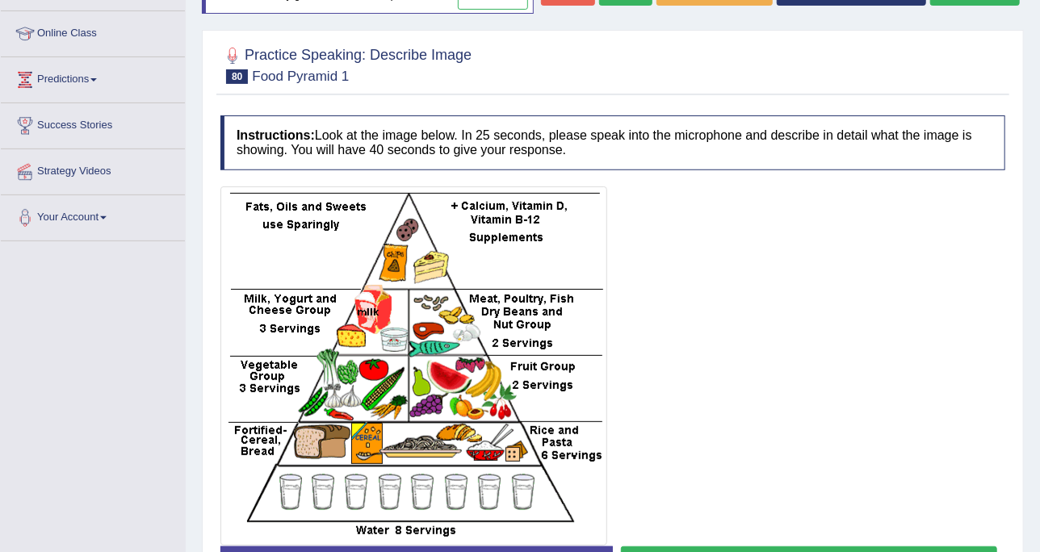
scroll to position [101, 0]
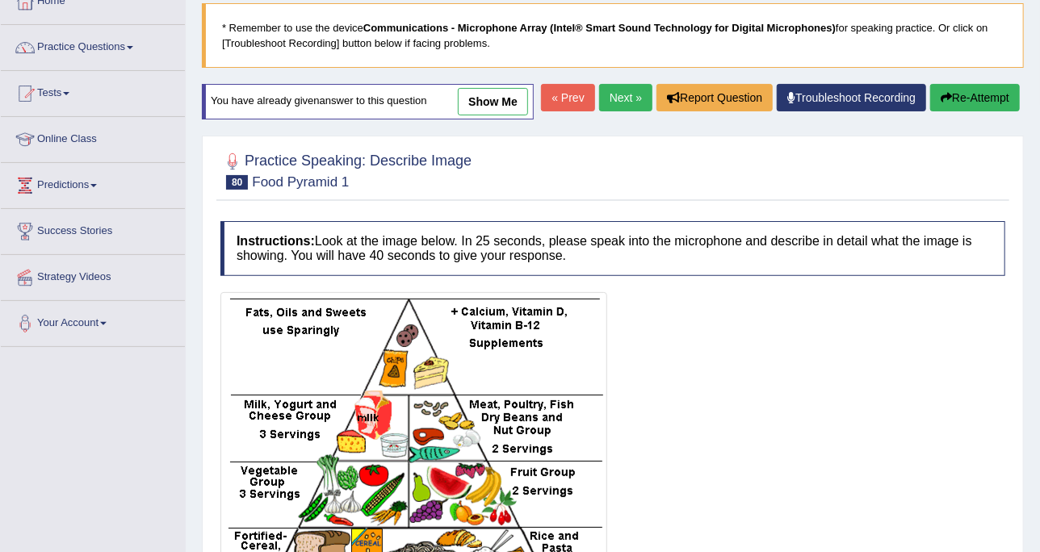
click at [481, 99] on link "show me" at bounding box center [493, 101] width 70 height 27
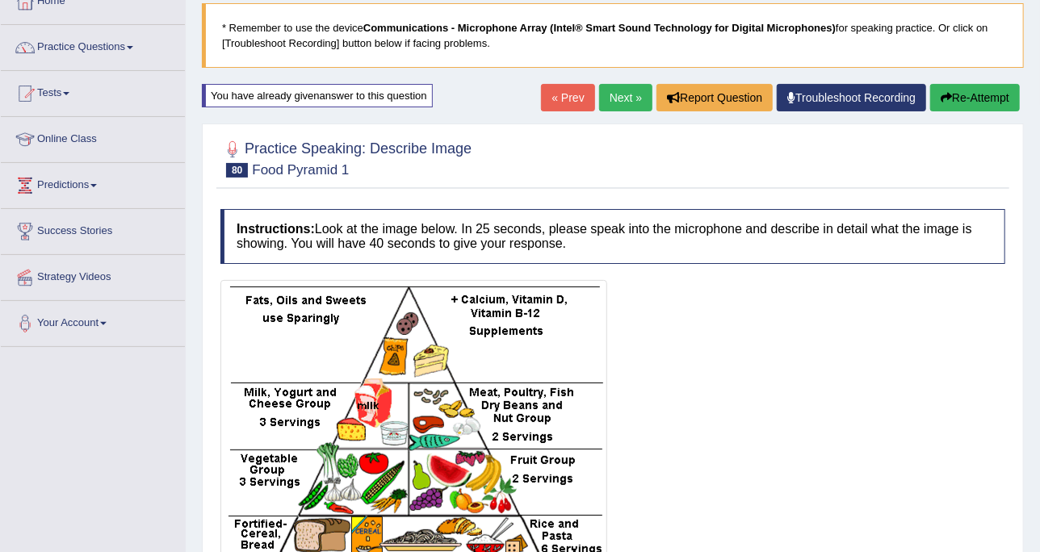
click at [979, 96] on button "Re-Attempt" at bounding box center [975, 97] width 90 height 27
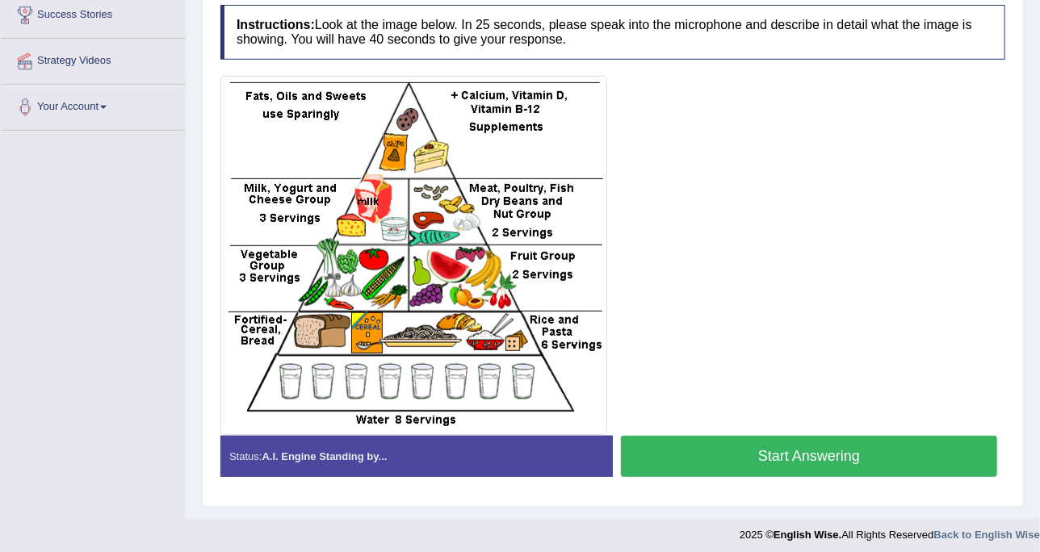
scroll to position [321, 0]
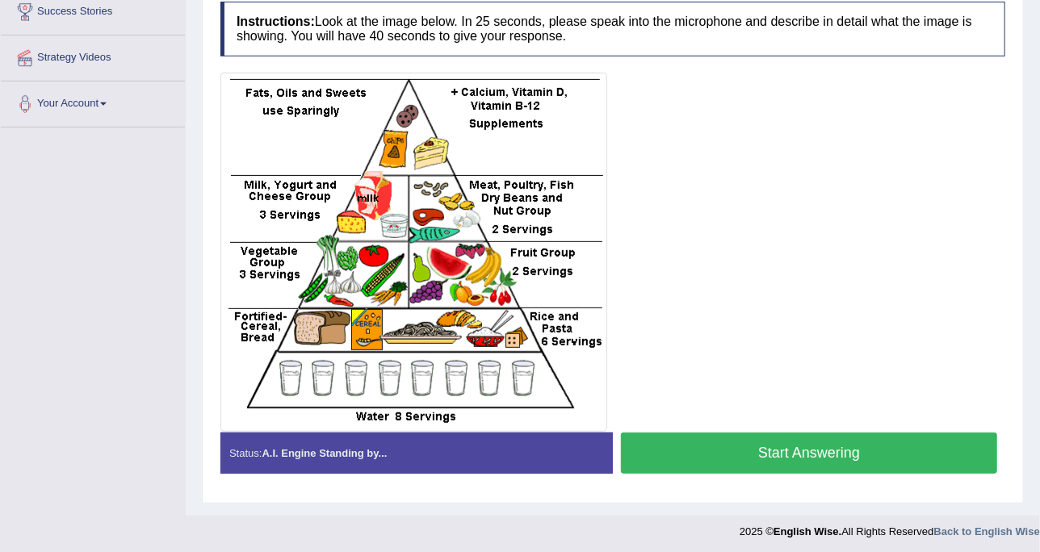
click at [677, 441] on button "Start Answering" at bounding box center [809, 453] width 376 height 41
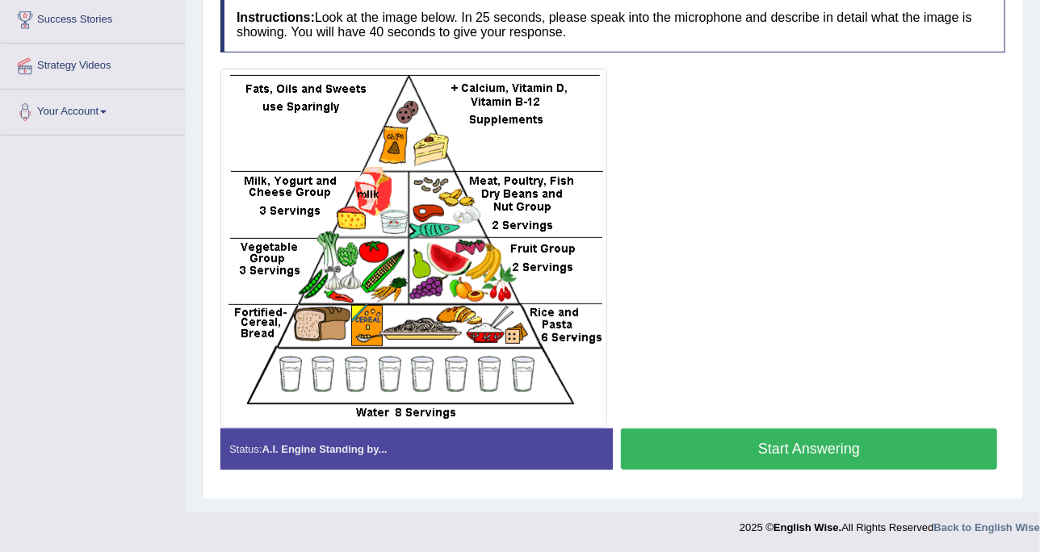
scroll to position [309, 0]
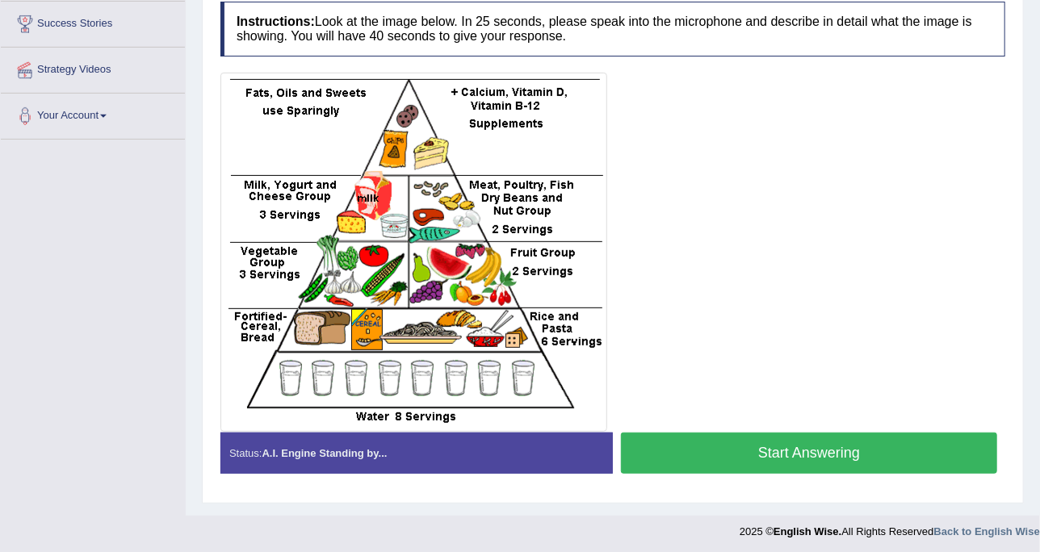
click at [691, 338] on div at bounding box center [613, 252] width 785 height 359
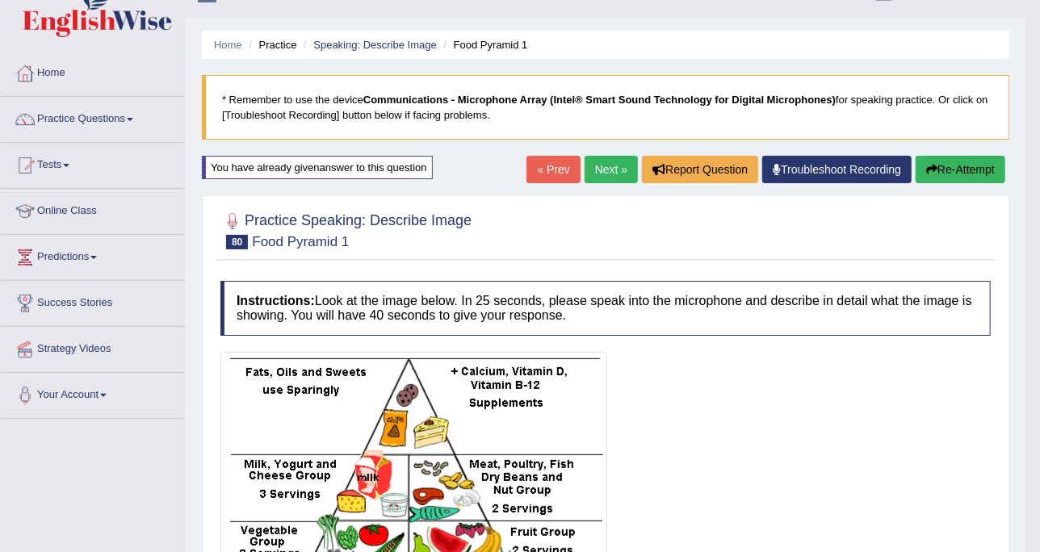
scroll to position [0, 0]
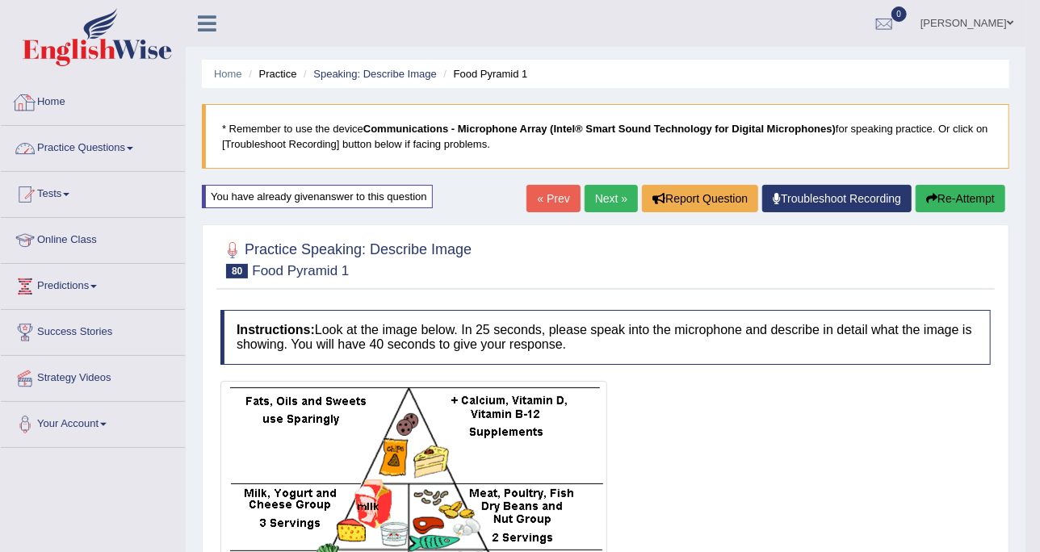
click at [141, 149] on link "Practice Questions" at bounding box center [93, 146] width 184 height 40
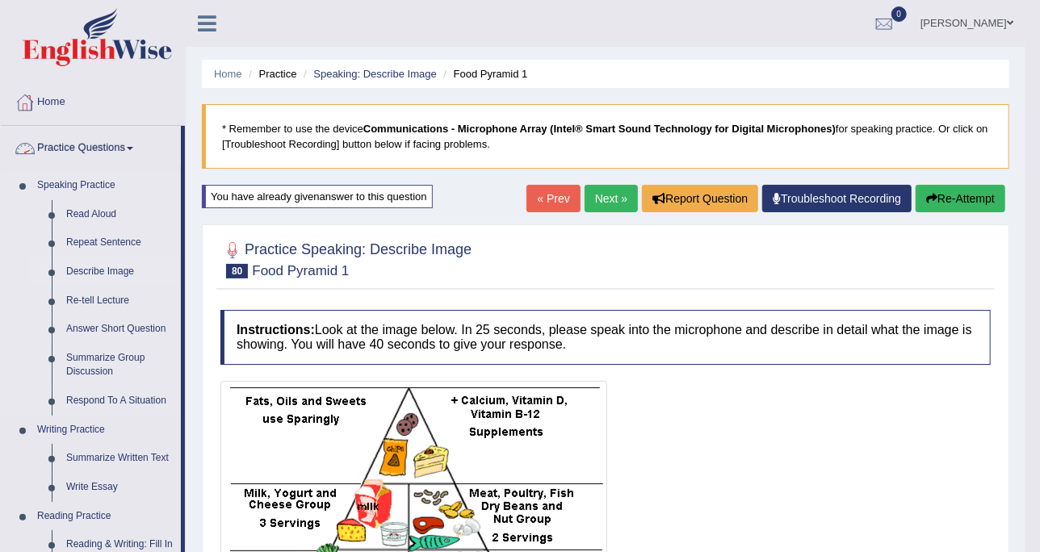
scroll to position [202, 0]
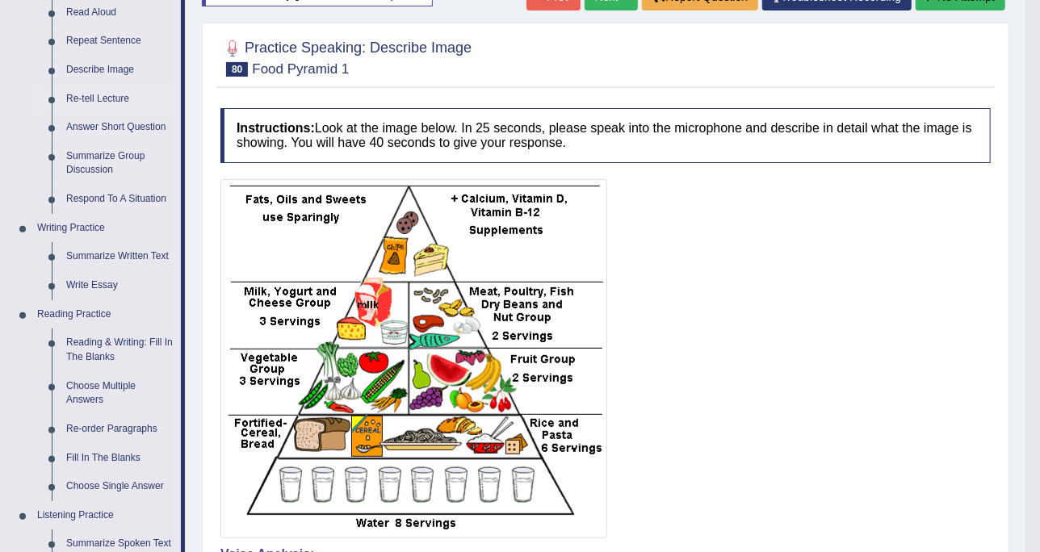
click at [94, 95] on link "Re-tell Lecture" at bounding box center [120, 99] width 122 height 29
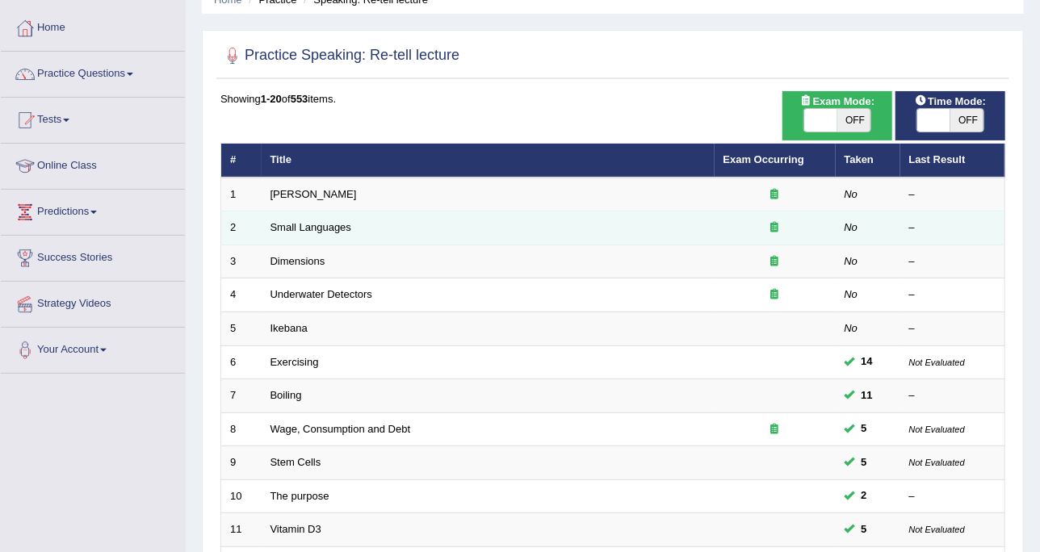
scroll to position [101, 0]
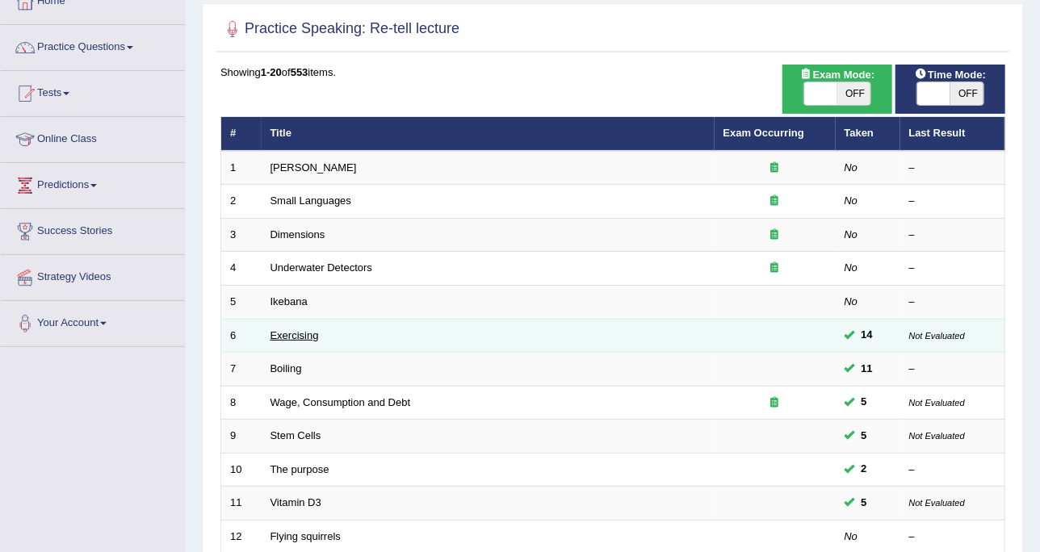
click at [314, 330] on link "Exercising" at bounding box center [295, 336] width 48 height 12
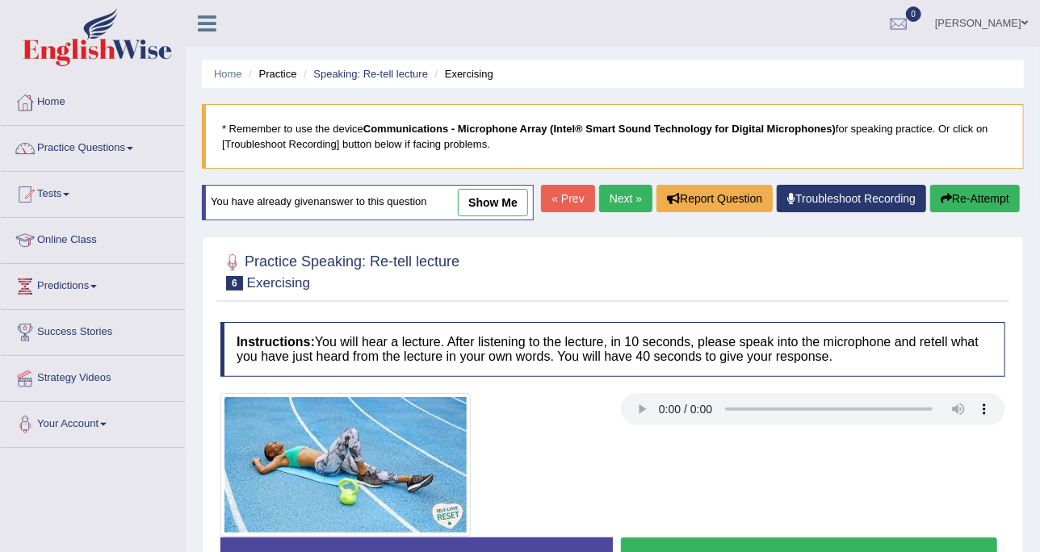
click at [478, 202] on link "show me" at bounding box center [493, 202] width 70 height 27
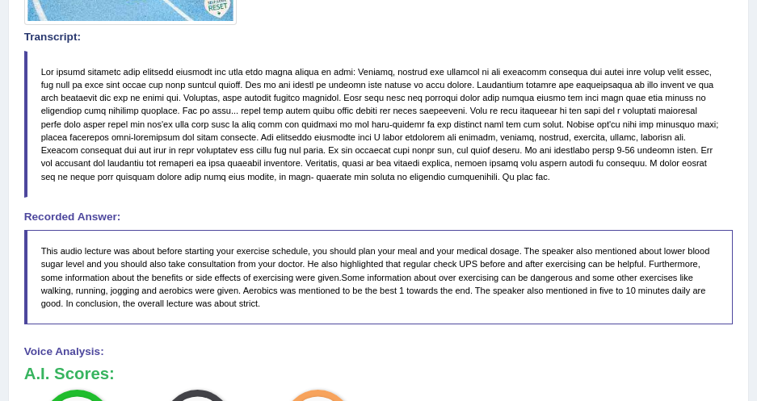
scroll to position [455, 0]
drag, startPoint x: 155, startPoint y: 248, endPoint x: 279, endPoint y: 249, distance: 123.6
click at [279, 249] on blockquote "This audio lecture was about before starting your exercise schedule, you should…" at bounding box center [378, 277] width 709 height 95
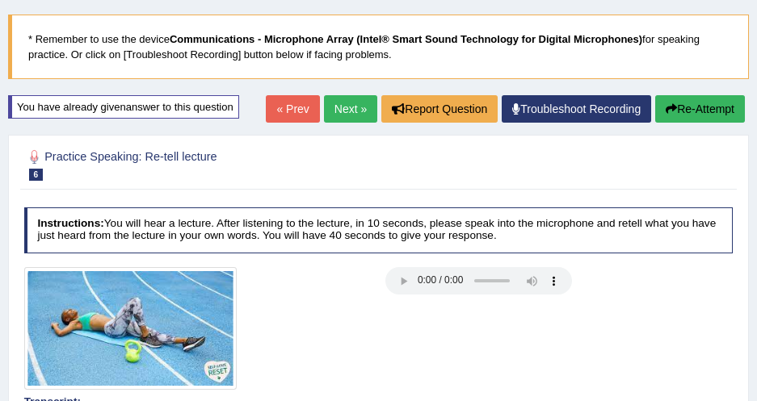
scroll to position [88, 0]
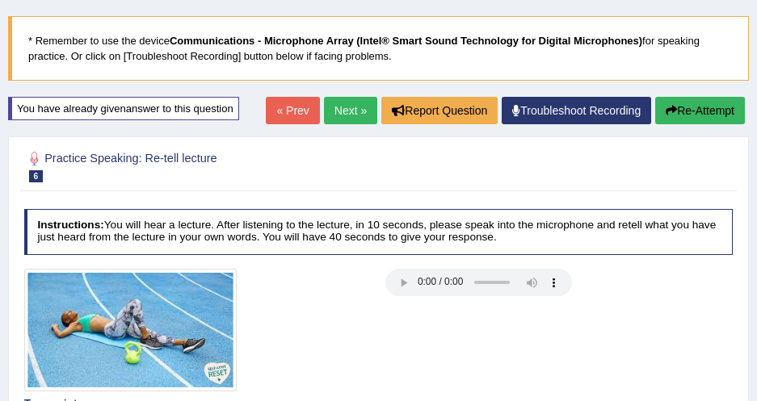
click at [365, 110] on link "Next »" at bounding box center [350, 110] width 53 height 27
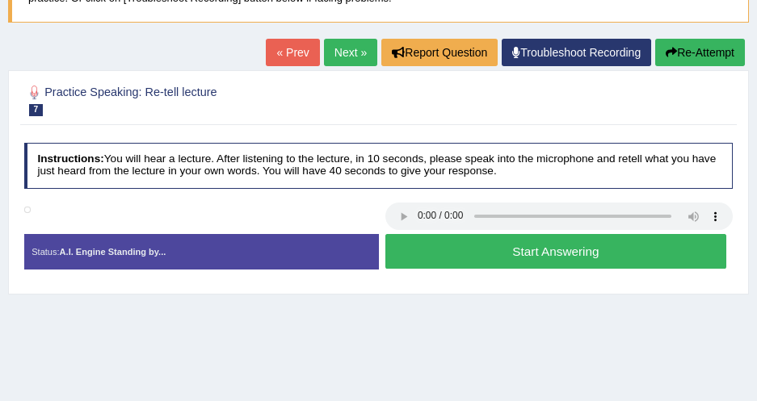
scroll to position [146, 0]
click at [464, 194] on div "Instructions: You will hear a lecture. After listening to the lecture, in 10 se…" at bounding box center [378, 212] width 716 height 152
click at [414, 184] on h4 "Instructions: You will hear a lecture. After listening to the lecture, in 10 se…" at bounding box center [378, 166] width 709 height 46
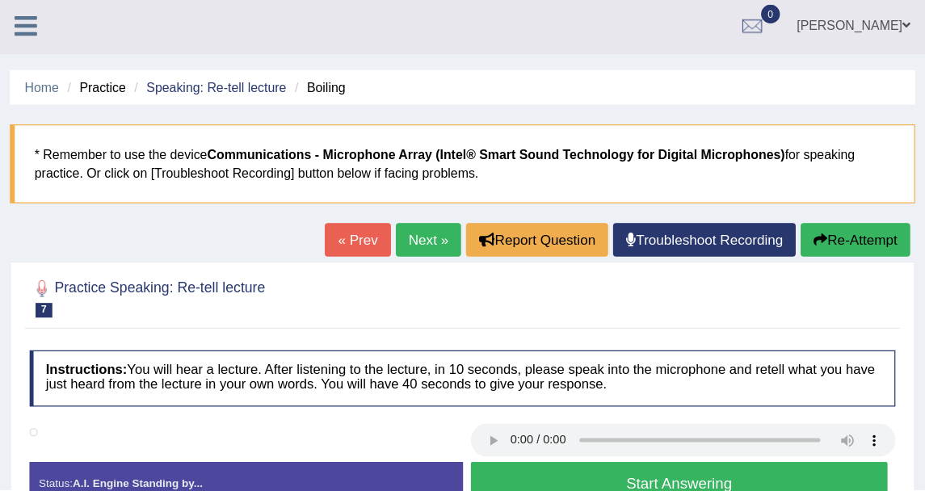
scroll to position [0, 0]
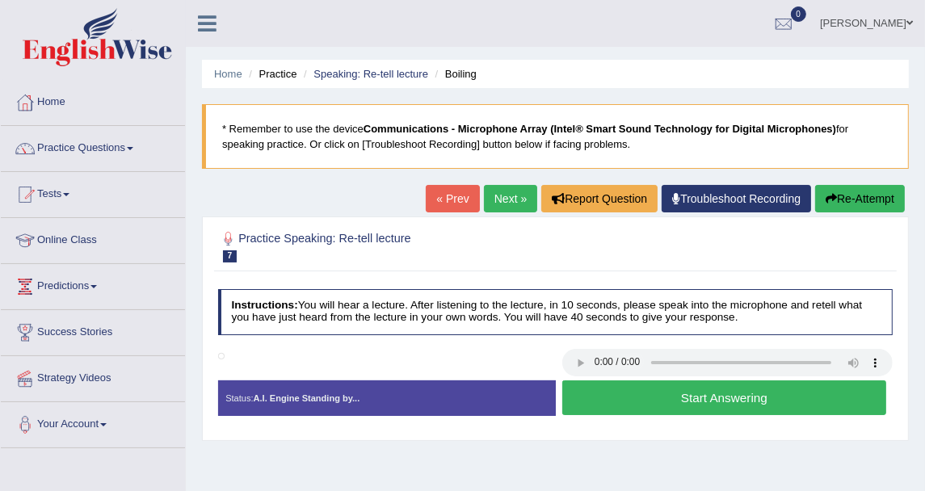
drag, startPoint x: 730, startPoint y: 0, endPoint x: 295, endPoint y: 161, distance: 464.1
click at [295, 161] on blockquote "* Remember to use the device Communications - Microphone Array (Intel® Smart So…" at bounding box center [555, 136] width 707 height 65
click at [139, 136] on link "Practice Questions" at bounding box center [93, 146] width 184 height 40
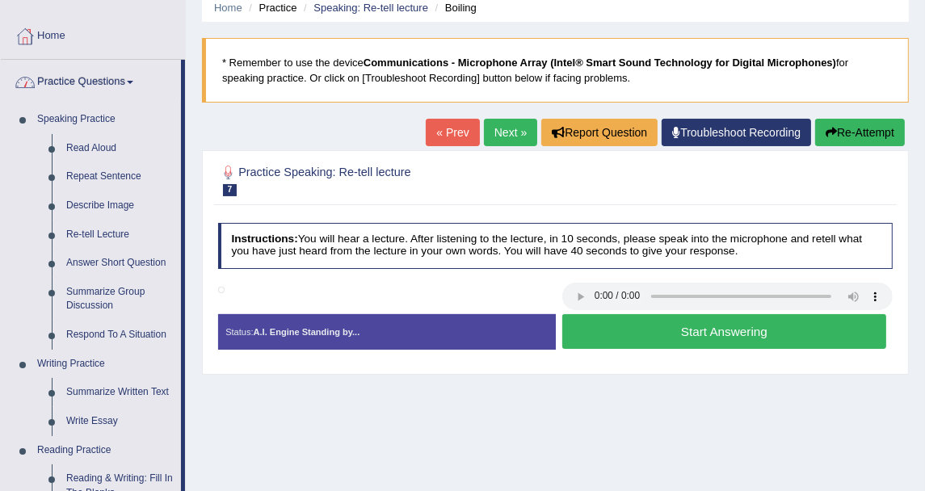
scroll to position [90, 0]
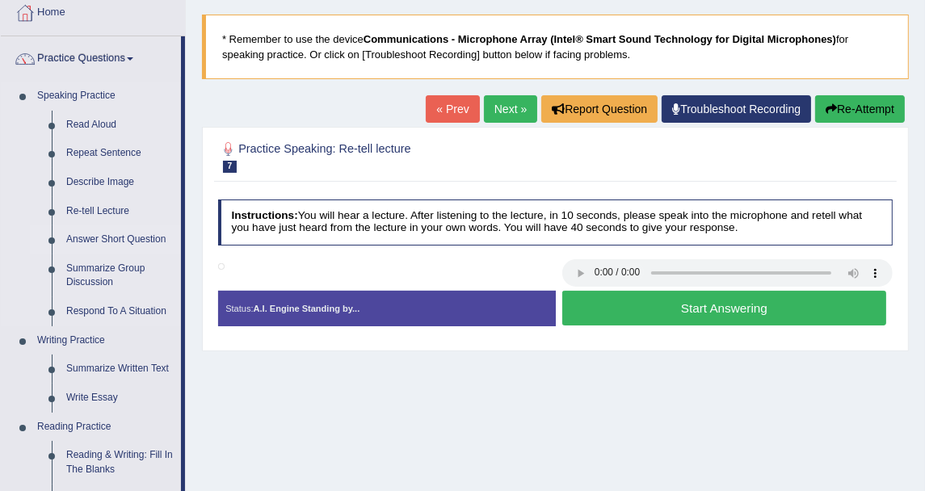
click at [96, 238] on link "Answer Short Question" at bounding box center [120, 239] width 122 height 29
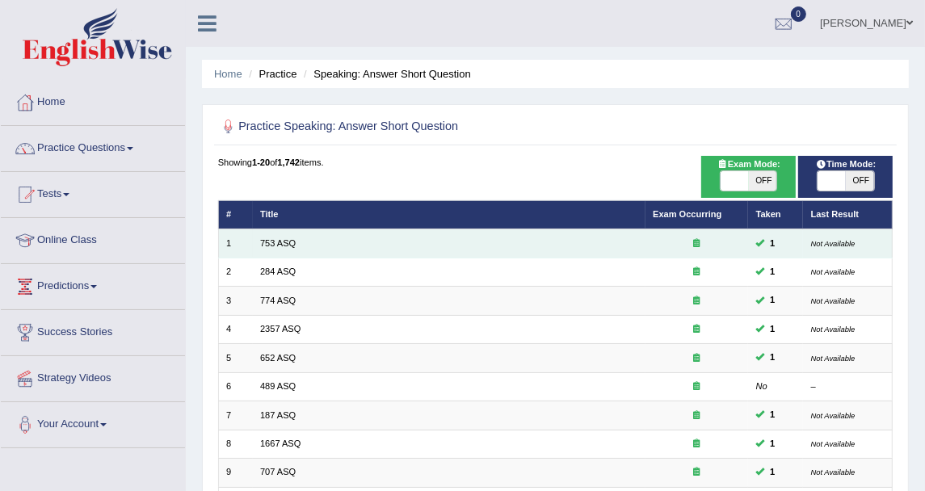
click at [268, 233] on td "753 ASQ" at bounding box center [449, 243] width 393 height 28
click at [273, 241] on link "753 ASQ" at bounding box center [278, 243] width 36 height 10
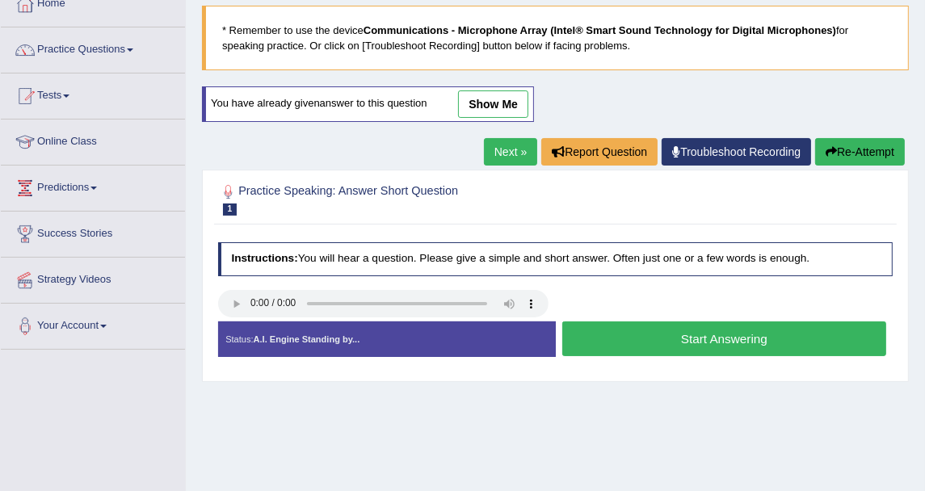
scroll to position [90, 0]
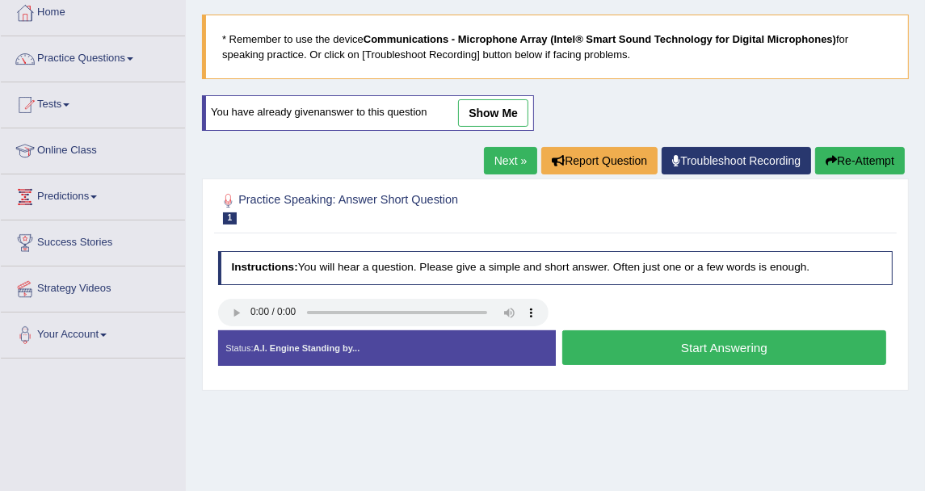
click at [378, 245] on div "Instructions: You will hear a question. Please give a simple and short answer. …" at bounding box center [555, 314] width 682 height 140
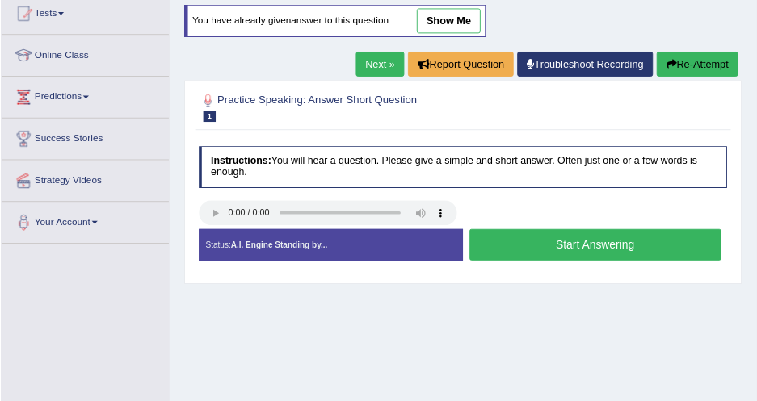
scroll to position [179, 0]
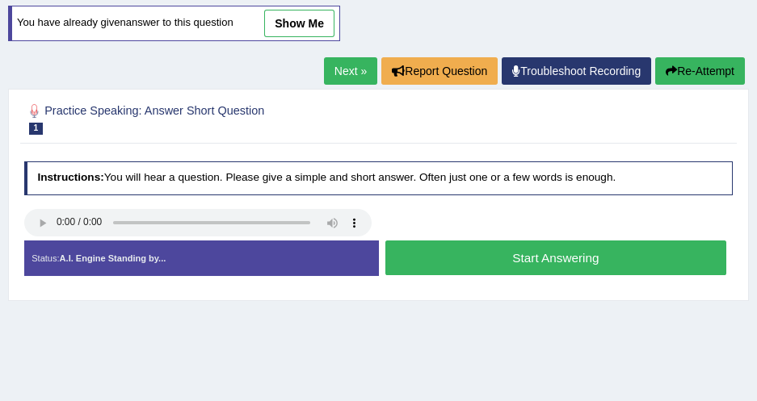
drag, startPoint x: 889, startPoint y: 1, endPoint x: 338, endPoint y: 165, distance: 575.5
click at [338, 165] on h4 "Instructions: You will hear a question. Please give a simple and short answer. …" at bounding box center [378, 179] width 709 height 34
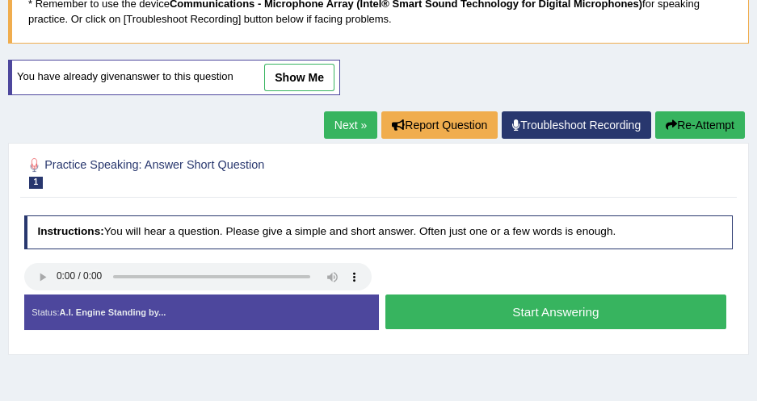
scroll to position [107, 0]
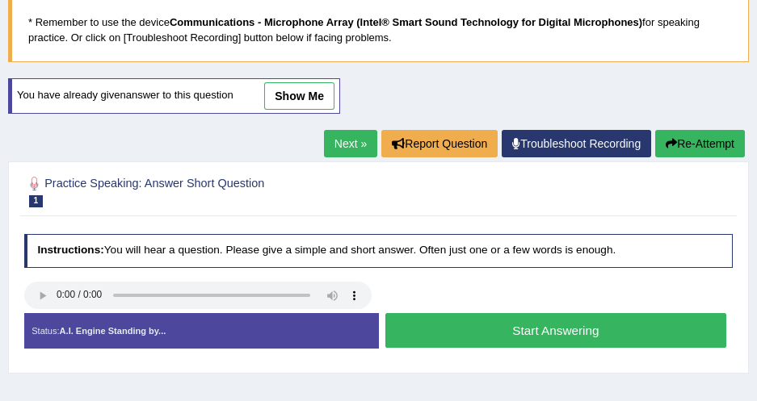
click at [437, 324] on button "Start Answering" at bounding box center [555, 330] width 341 height 35
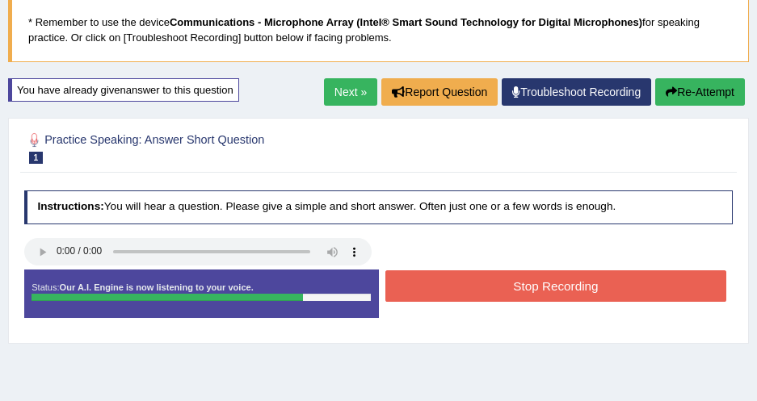
click at [489, 274] on button "Stop Recording" at bounding box center [555, 287] width 341 height 32
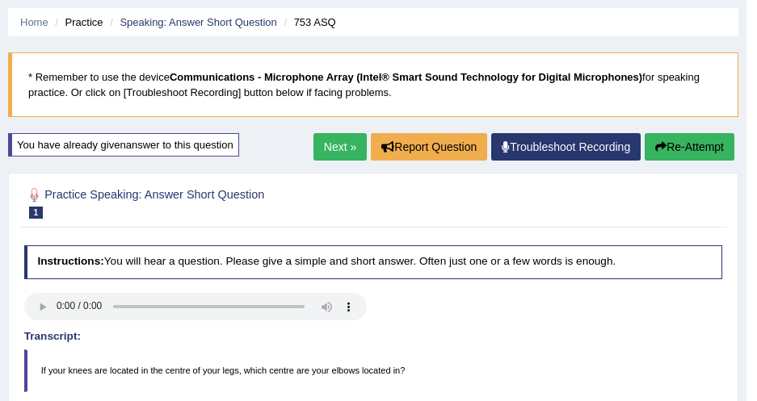
scroll to position [0, 0]
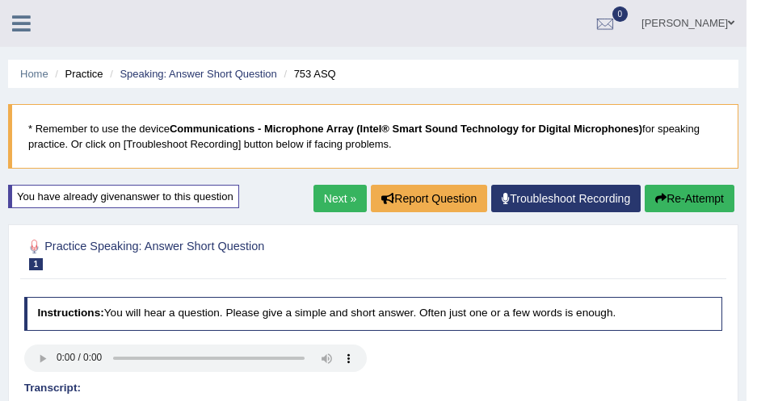
click at [347, 200] on link "Next »" at bounding box center [339, 198] width 53 height 27
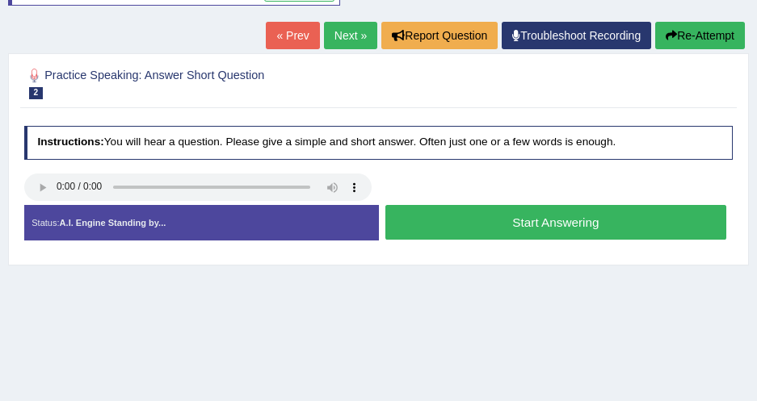
scroll to position [220, 0]
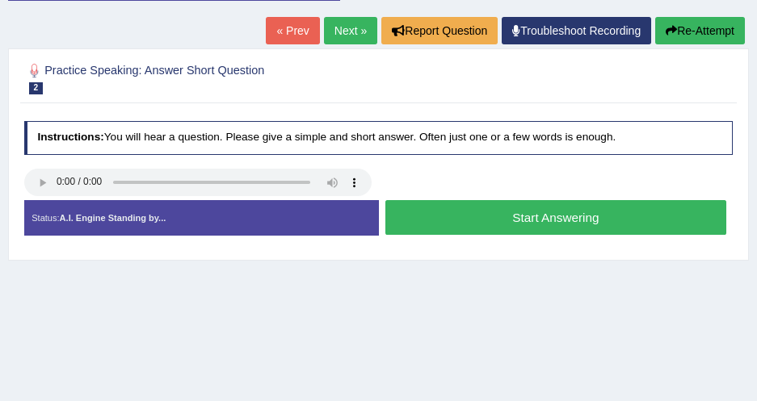
click at [165, 151] on h4 "Instructions: You will hear a question. Please give a simple and short answer. …" at bounding box center [378, 138] width 709 height 34
click at [401, 220] on button "Start Answering" at bounding box center [555, 217] width 341 height 35
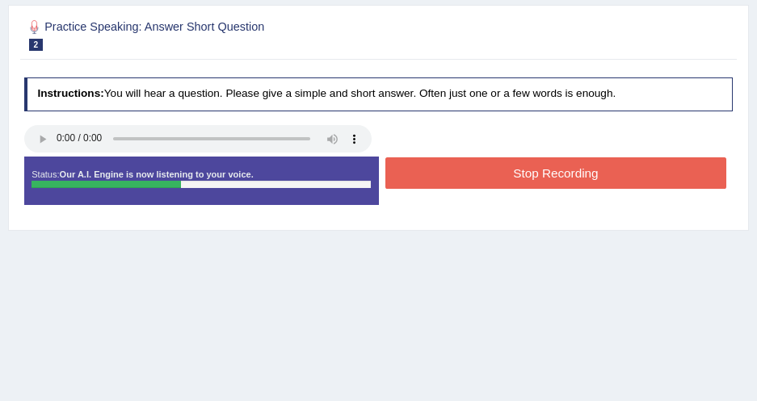
click at [428, 174] on button "Stop Recording" at bounding box center [555, 174] width 341 height 32
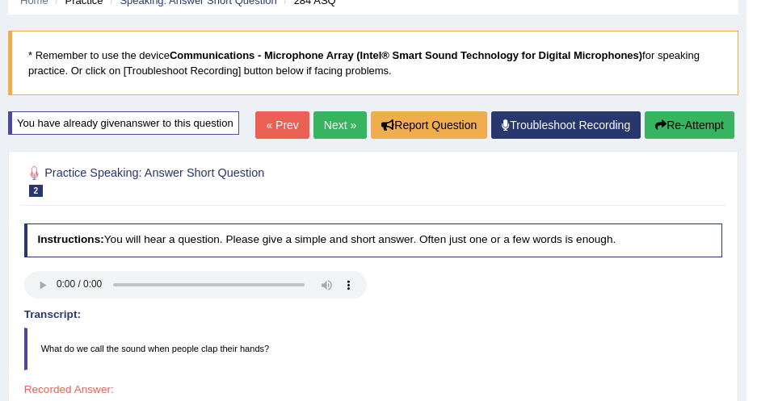
scroll to position [0, 0]
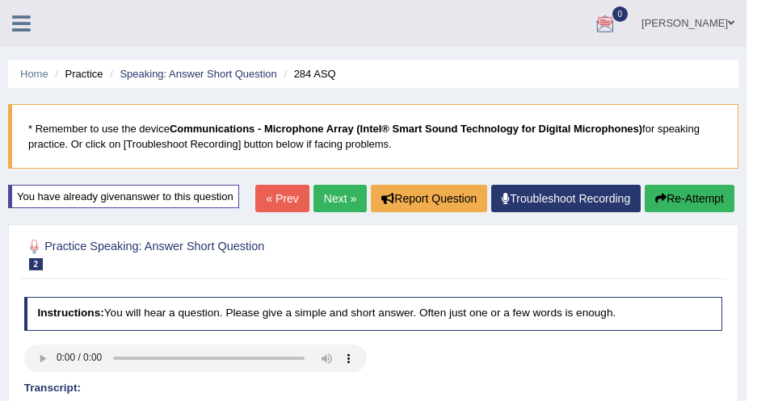
drag, startPoint x: 347, startPoint y: 192, endPoint x: 395, endPoint y: 167, distance: 54.5
click at [347, 192] on link "Next »" at bounding box center [339, 198] width 53 height 27
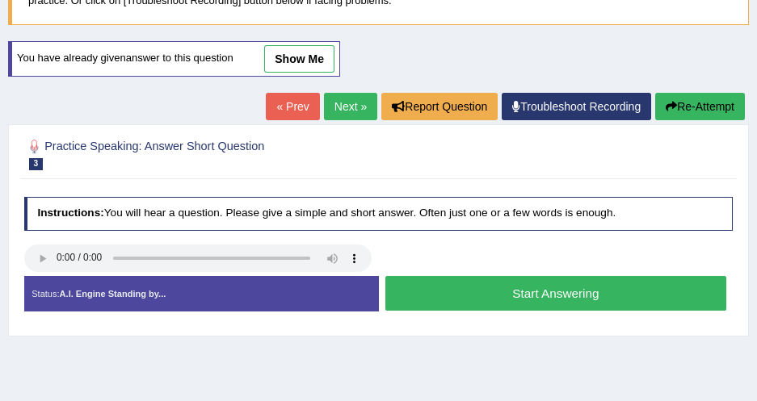
scroll to position [220, 0]
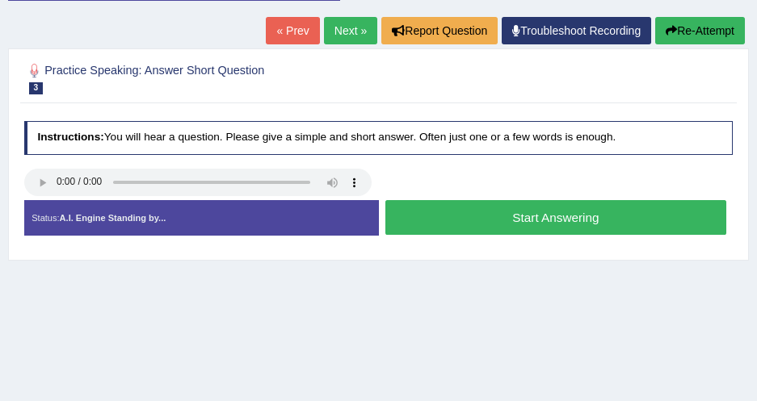
click at [503, 207] on button "Start Answering" at bounding box center [555, 217] width 341 height 35
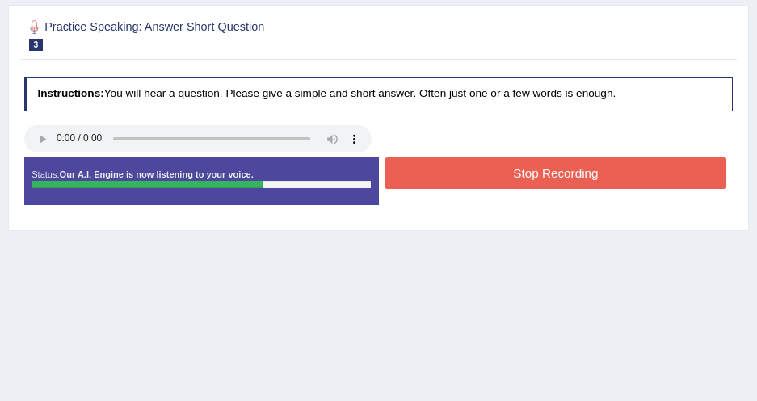
click at [478, 178] on button "Stop Recording" at bounding box center [555, 174] width 341 height 32
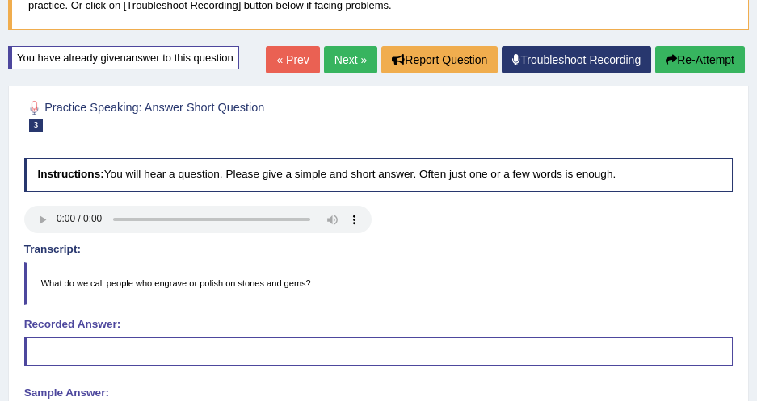
scroll to position [0, 0]
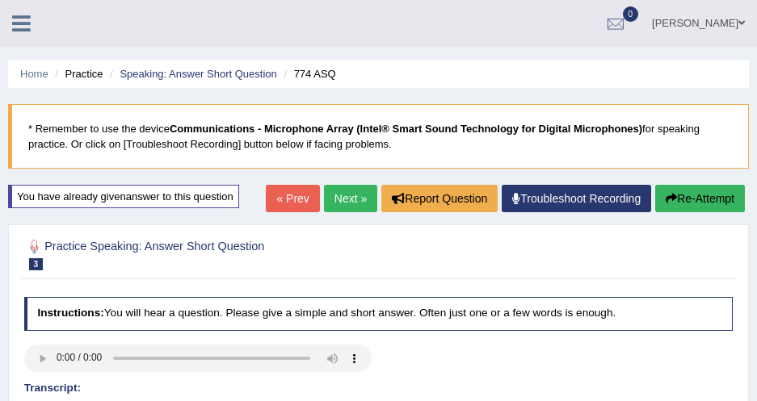
click at [354, 196] on link "Next »" at bounding box center [350, 198] width 53 height 27
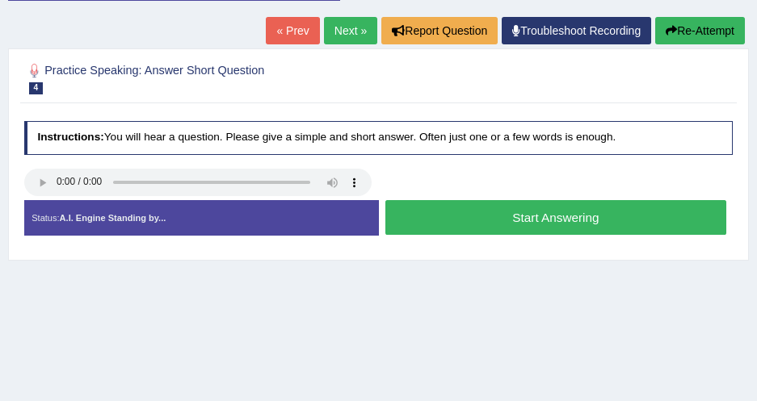
click at [188, 110] on div "Practice Speaking: Answer Short Question 4 2357 ASQ Instructions: You will hear…" at bounding box center [378, 154] width 741 height 212
click at [460, 219] on button "Start Answering" at bounding box center [555, 217] width 341 height 35
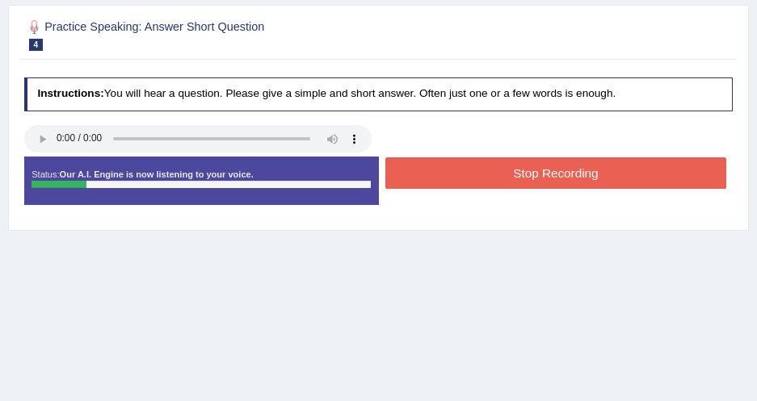
click at [468, 162] on button "Stop Recording" at bounding box center [555, 174] width 341 height 32
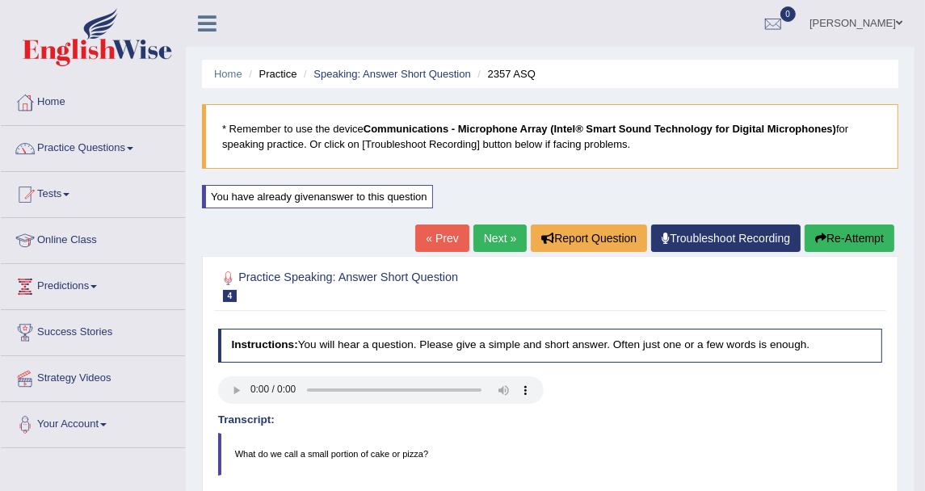
drag, startPoint x: 590, startPoint y: 4, endPoint x: 467, endPoint y: 48, distance: 130.3
click at [467, 48] on div "Toggle navigation Home Practice Questions Speaking Practice Read Aloud Repeat S…" at bounding box center [457, 420] width 914 height 840
click at [100, 153] on link "Practice Questions" at bounding box center [93, 146] width 184 height 40
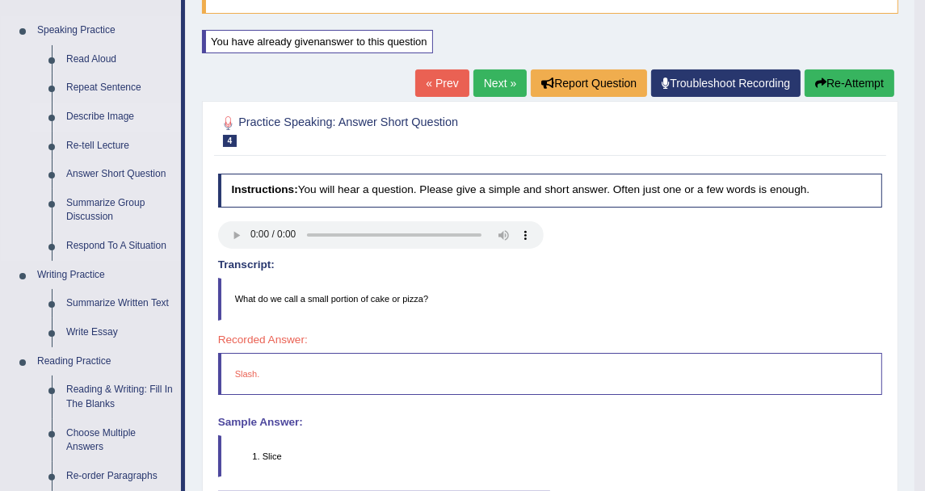
scroll to position [179, 0]
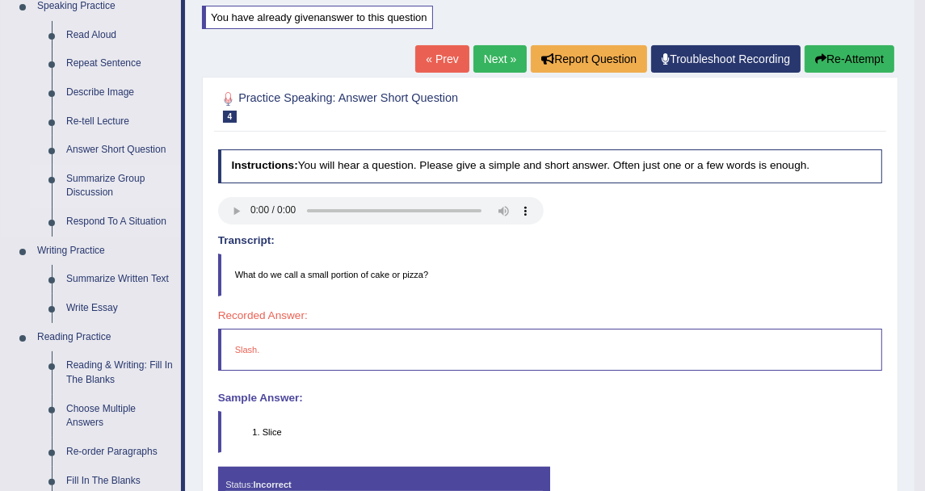
click at [104, 184] on link "Summarize Group Discussion" at bounding box center [120, 186] width 122 height 43
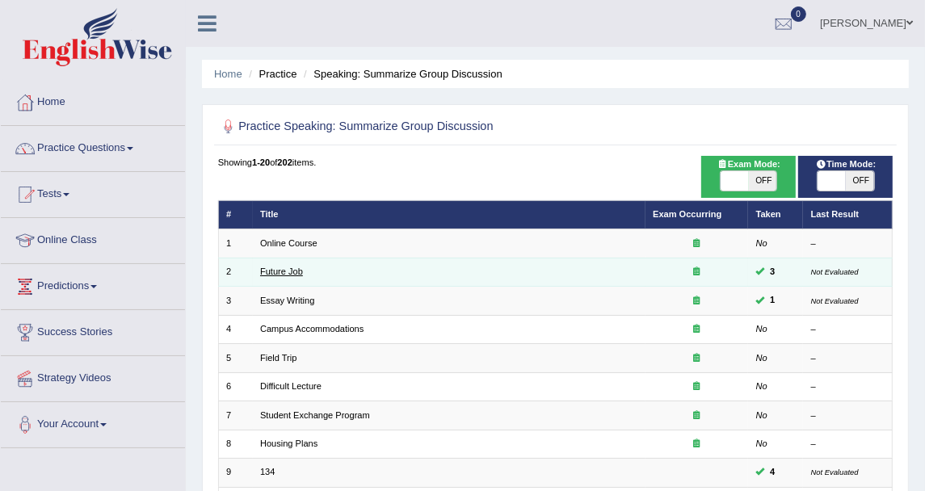
click at [282, 267] on link "Future Job" at bounding box center [281, 272] width 43 height 10
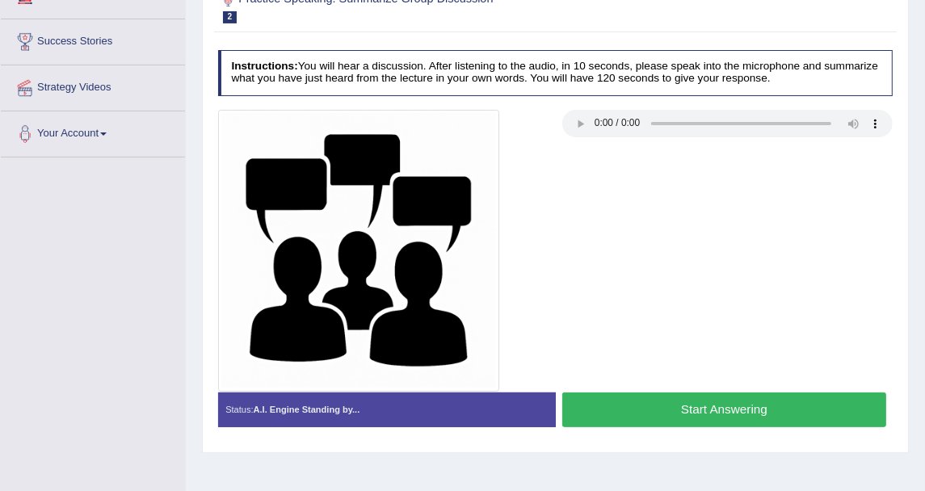
scroll to position [267, 0]
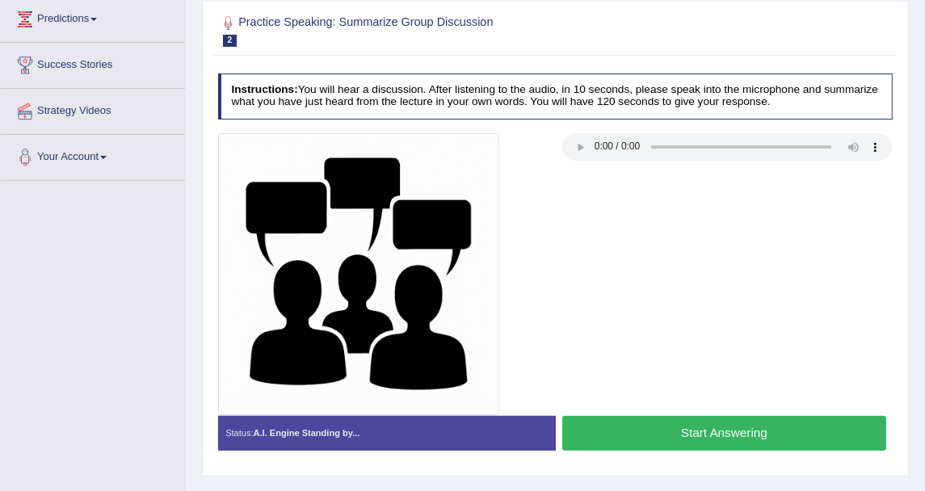
click at [601, 223] on div at bounding box center [555, 274] width 689 height 282
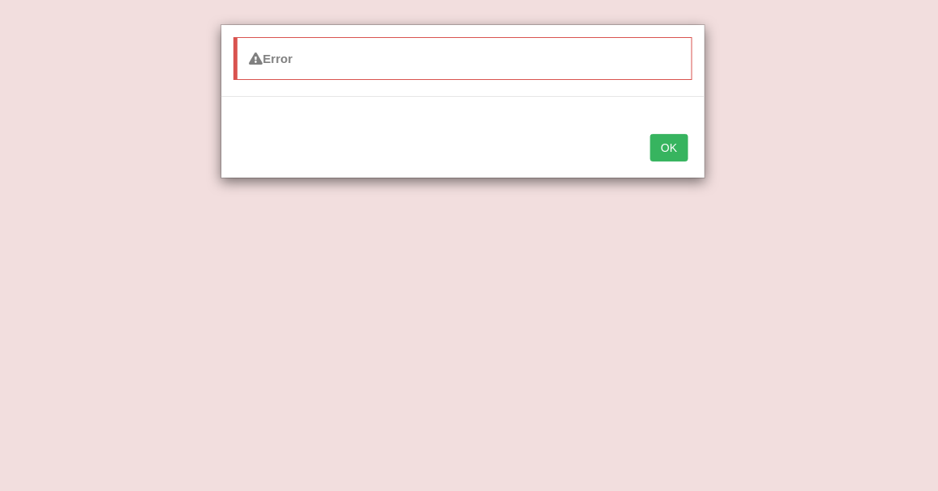
click at [401, 71] on div "Error" at bounding box center [462, 58] width 459 height 43
click at [678, 135] on button "OK" at bounding box center [668, 147] width 37 height 27
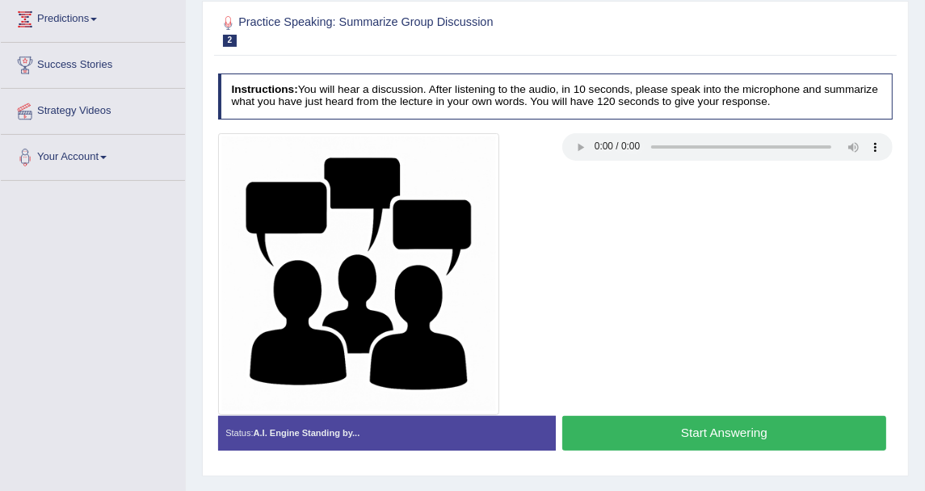
scroll to position [0, 0]
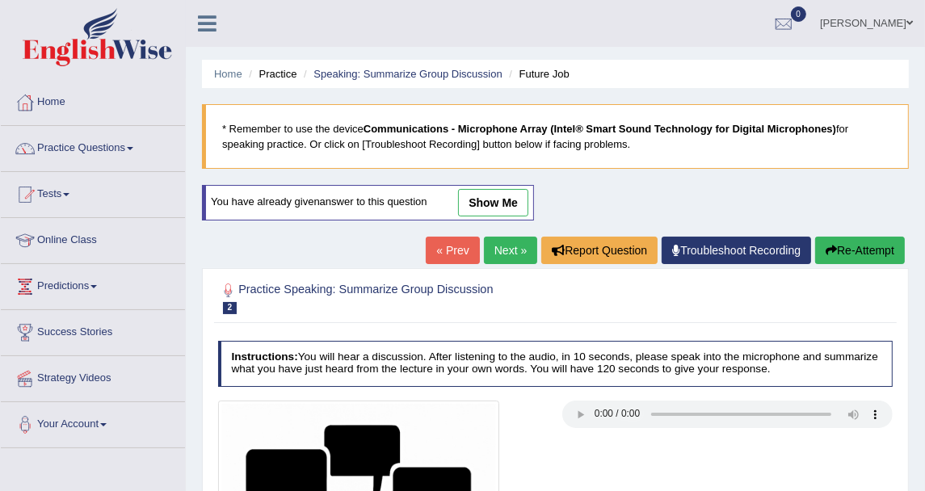
click at [507, 194] on link "show me" at bounding box center [493, 202] width 70 height 27
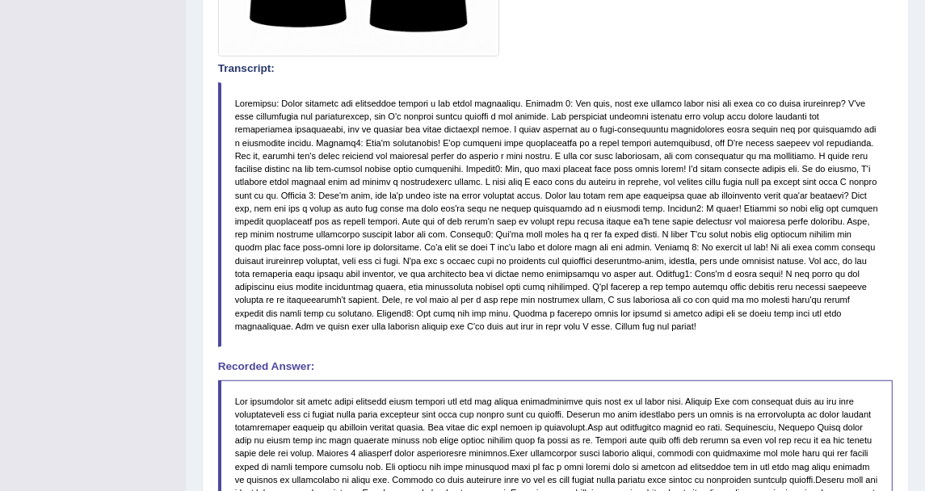
scroll to position [600, 0]
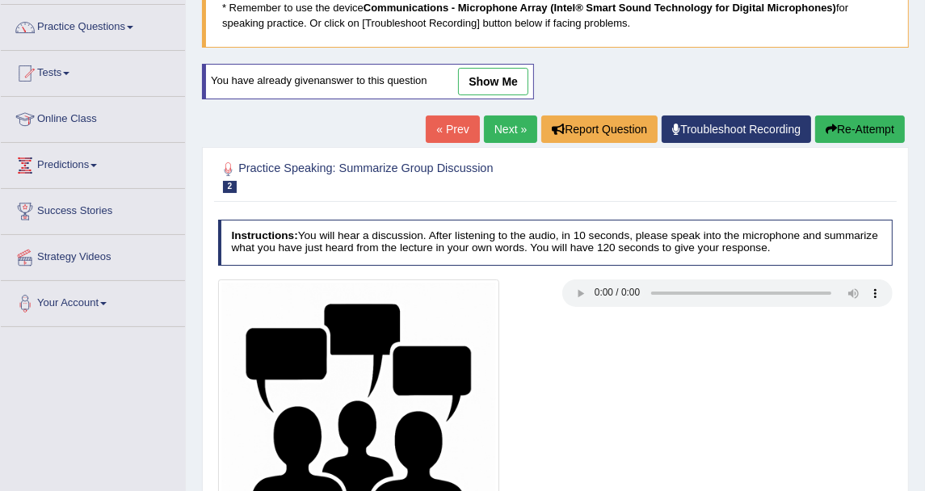
scroll to position [87, 0]
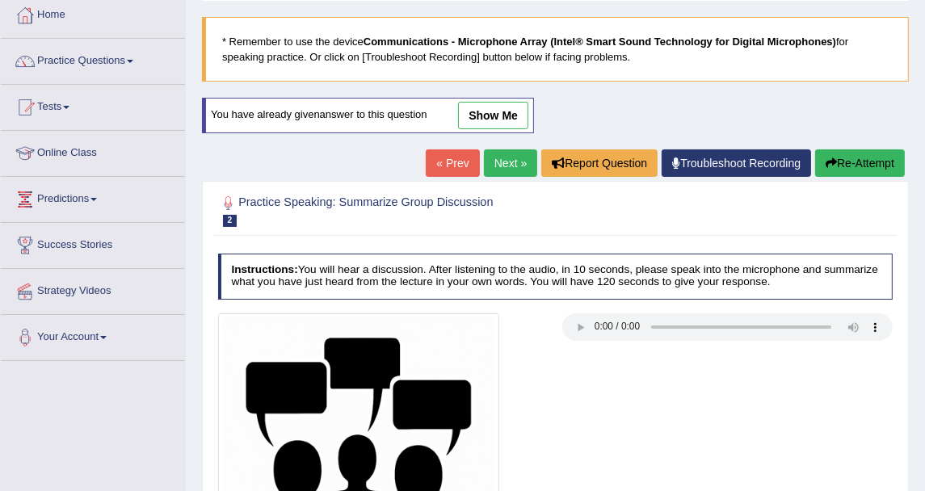
drag, startPoint x: 513, startPoint y: 105, endPoint x: 550, endPoint y: 272, distance: 171.3
click at [513, 105] on link "show me" at bounding box center [493, 115] width 70 height 27
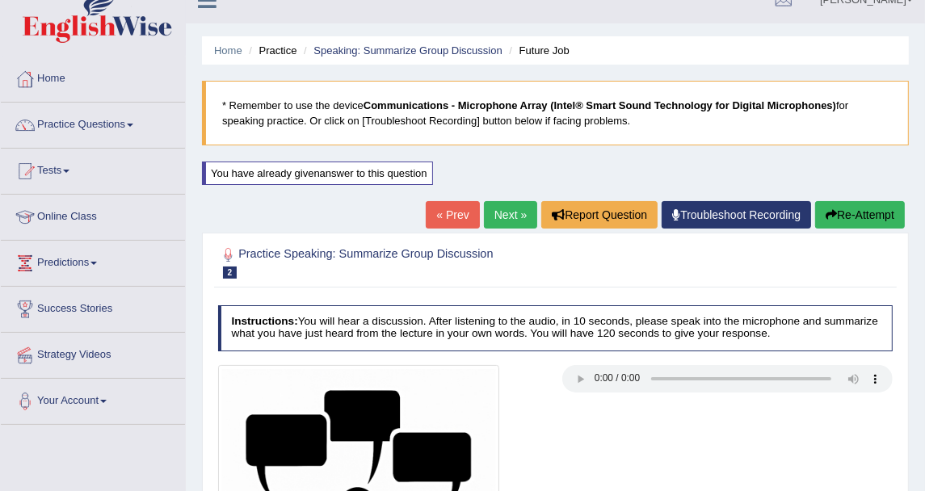
scroll to position [0, 0]
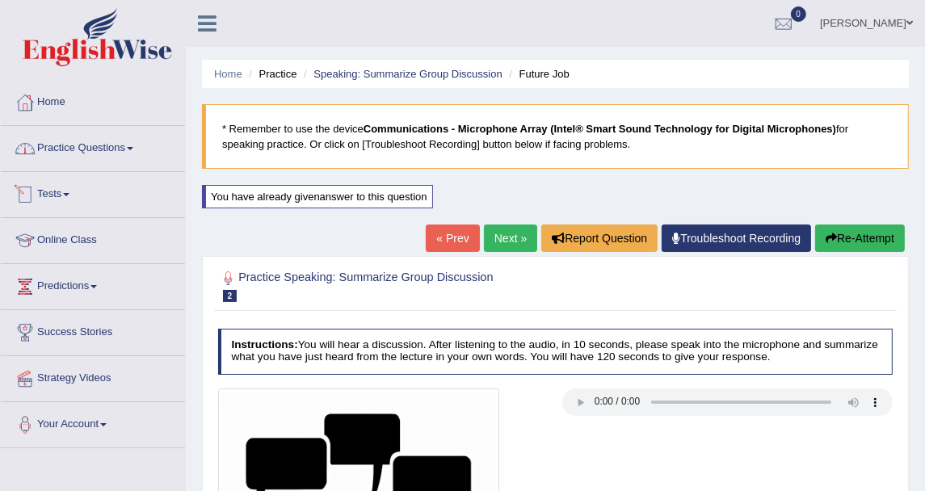
click at [155, 160] on link "Practice Questions" at bounding box center [93, 146] width 184 height 40
